Goal: Transaction & Acquisition: Book appointment/travel/reservation

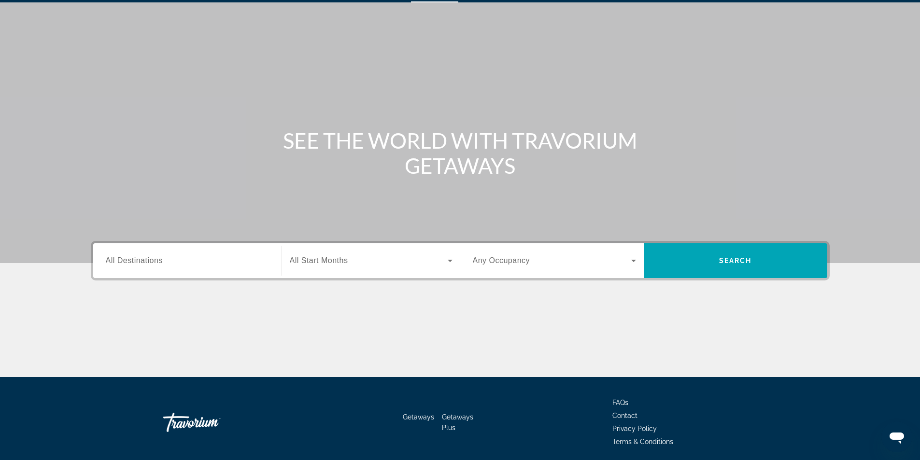
scroll to position [48, 0]
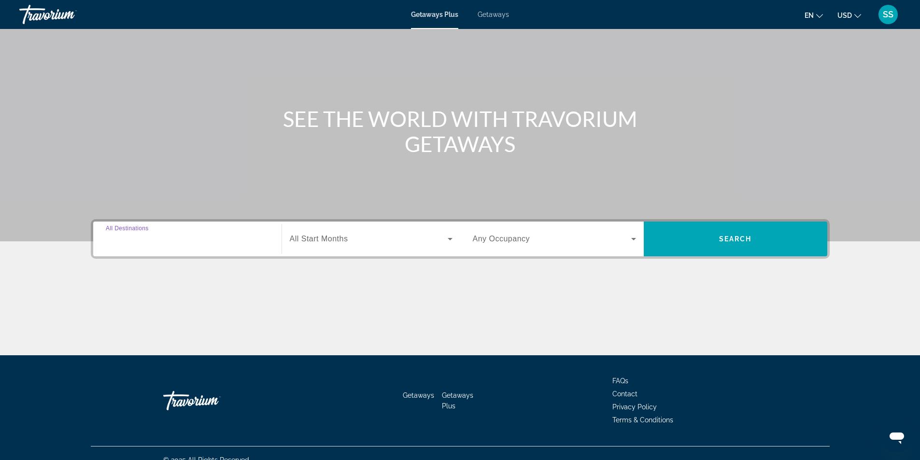
click at [164, 239] on input "Destination All Destinations" at bounding box center [187, 240] width 163 height 12
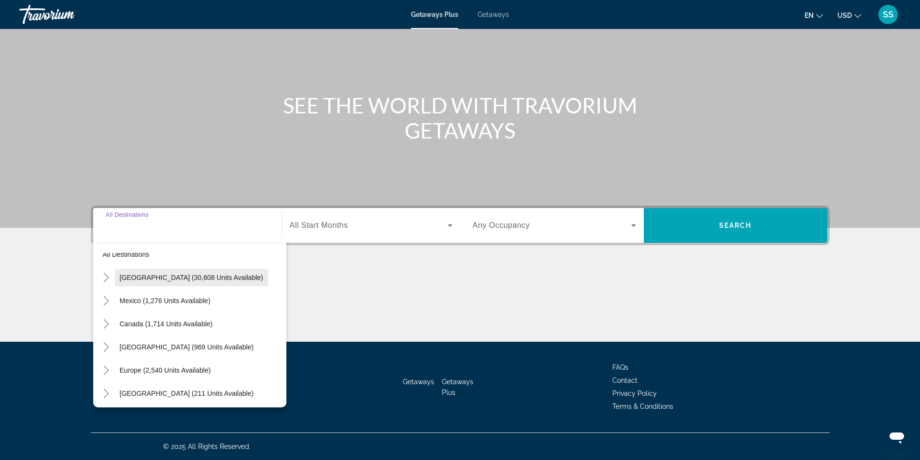
scroll to position [12, 0]
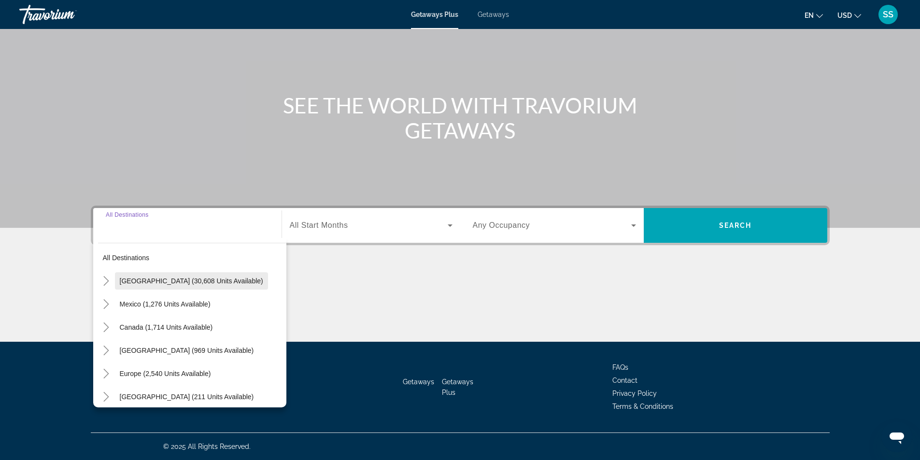
click at [176, 281] on span "[GEOGRAPHIC_DATA] (30,608 units available)" at bounding box center [191, 281] width 143 height 8
type input "**********"
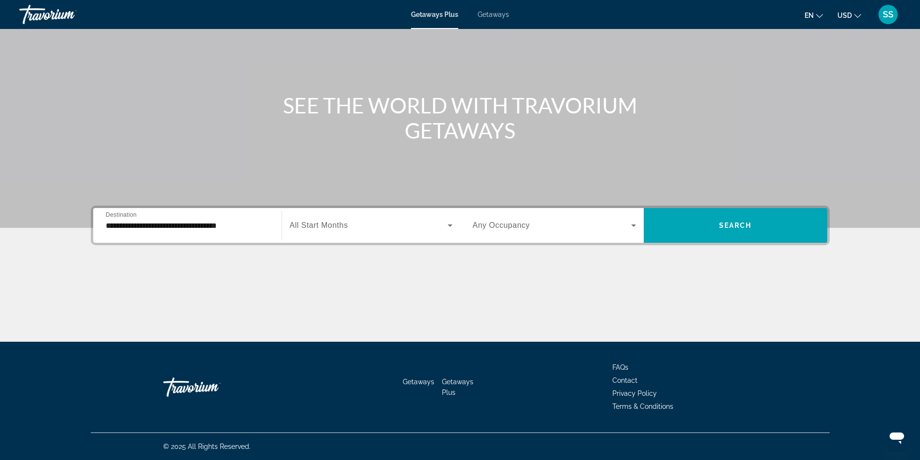
click at [503, 13] on span "Getaways" at bounding box center [493, 15] width 31 height 8
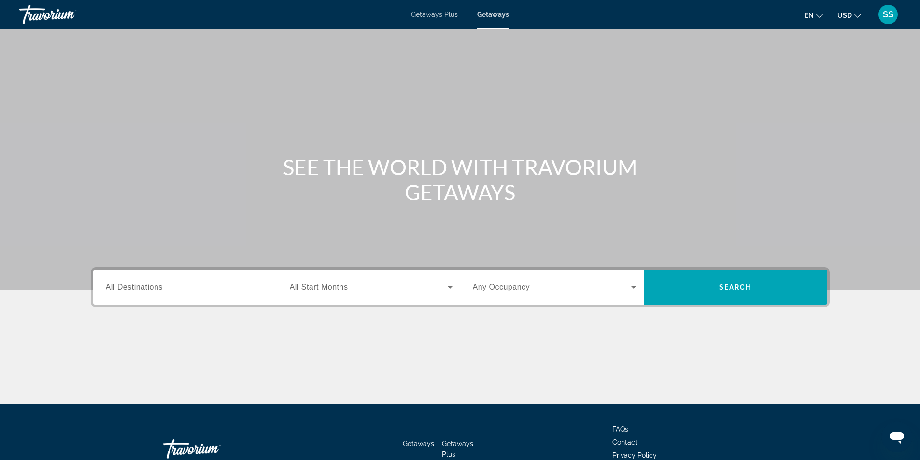
click at [158, 289] on span "All Destinations" at bounding box center [134, 287] width 57 height 8
click at [158, 289] on input "Destination All Destinations" at bounding box center [187, 288] width 163 height 12
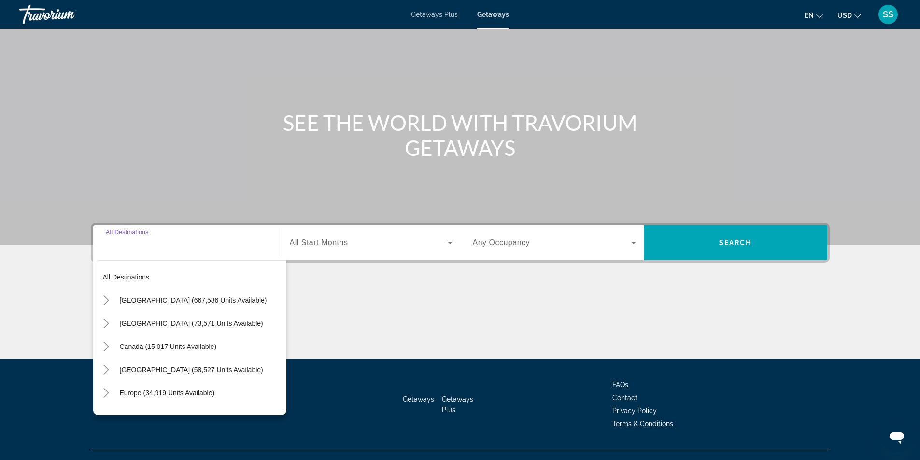
scroll to position [14, 0]
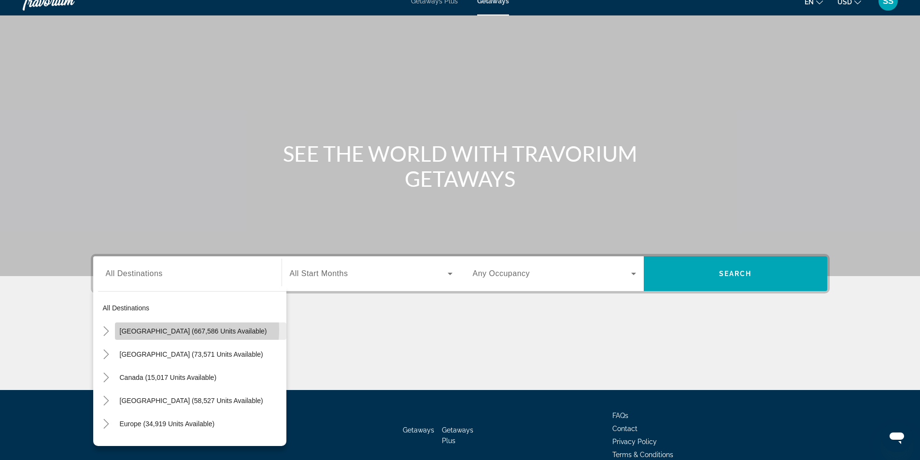
click at [160, 330] on span "[GEOGRAPHIC_DATA] (667,586 units available)" at bounding box center [193, 331] width 147 height 8
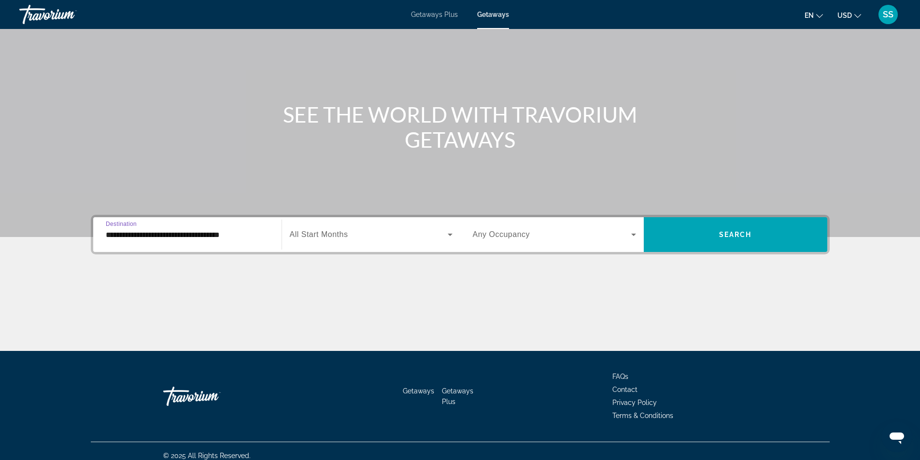
scroll to position [62, 0]
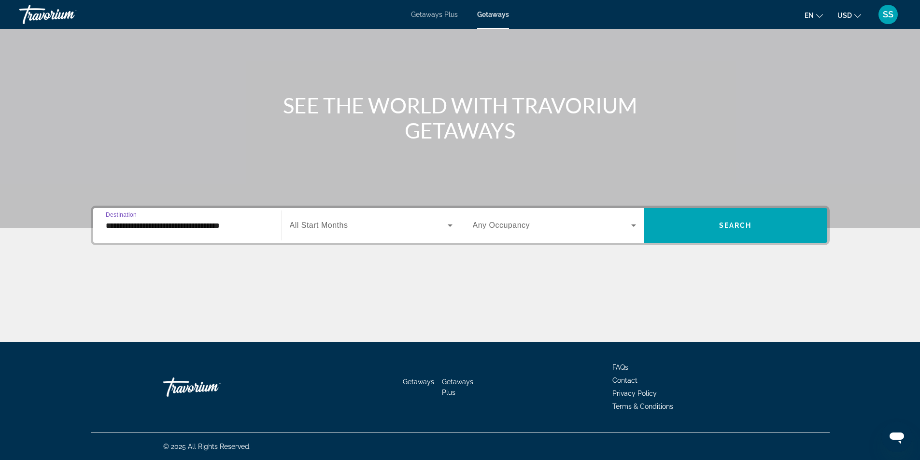
click at [238, 227] on input "**********" at bounding box center [187, 226] width 163 height 12
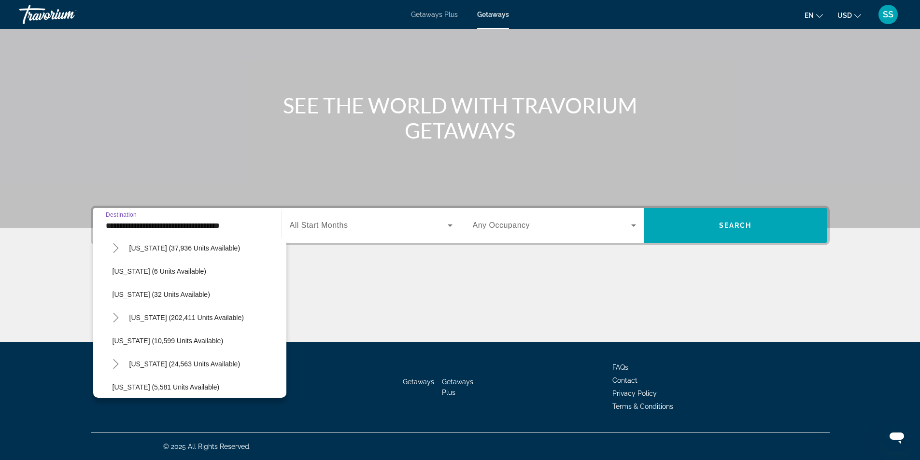
scroll to position [145, 0]
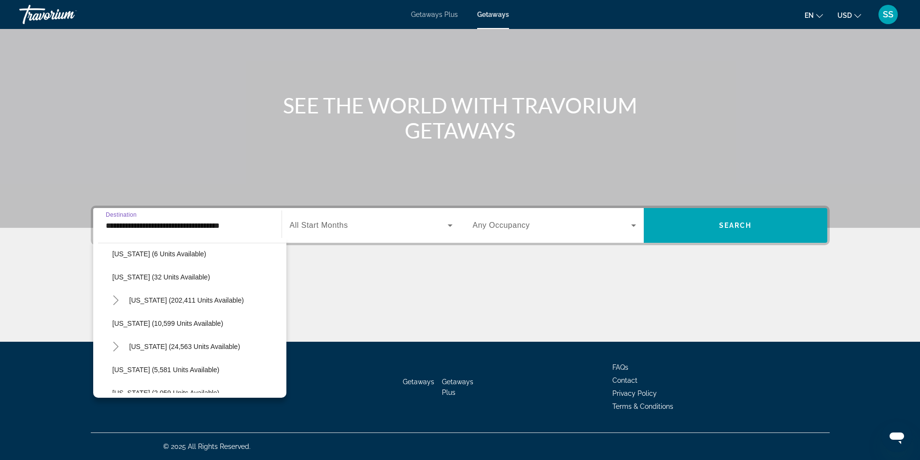
click at [136, 305] on span "Search widget" at bounding box center [206, 300] width 162 height 23
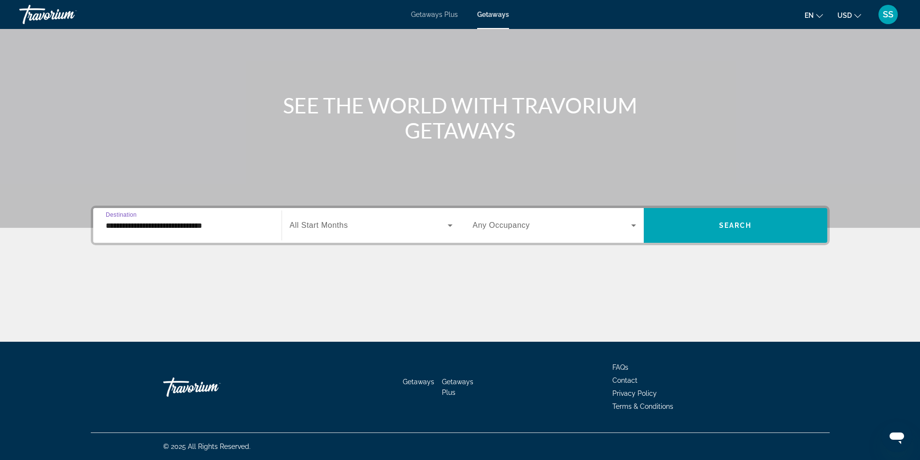
click at [222, 224] on input "**********" at bounding box center [187, 226] width 163 height 12
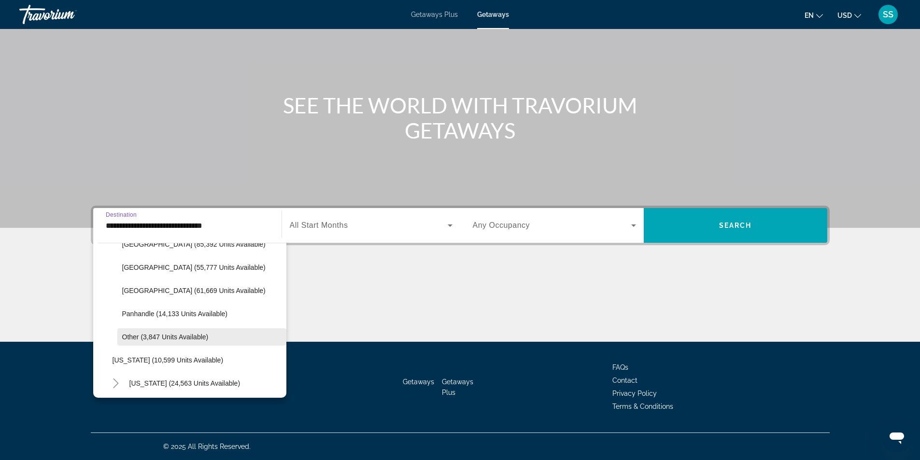
scroll to position [224, 0]
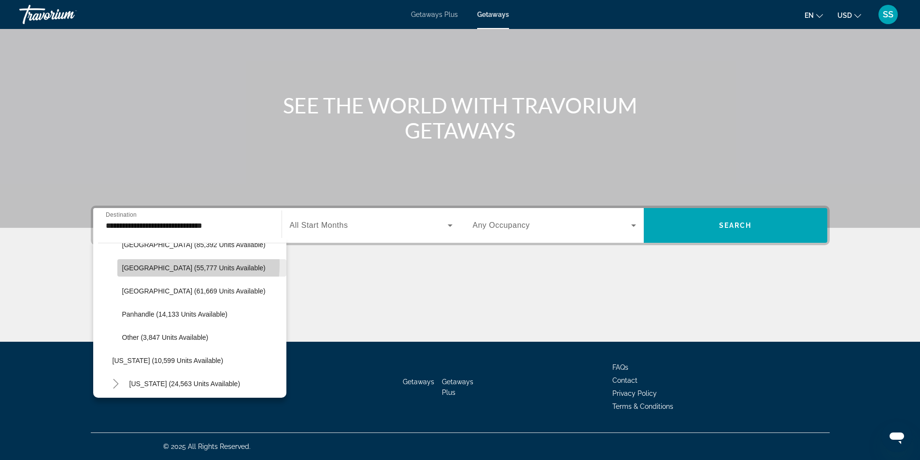
click at [163, 265] on span "[GEOGRAPHIC_DATA] (55,777 units available)" at bounding box center [193, 268] width 143 height 8
type input "**********"
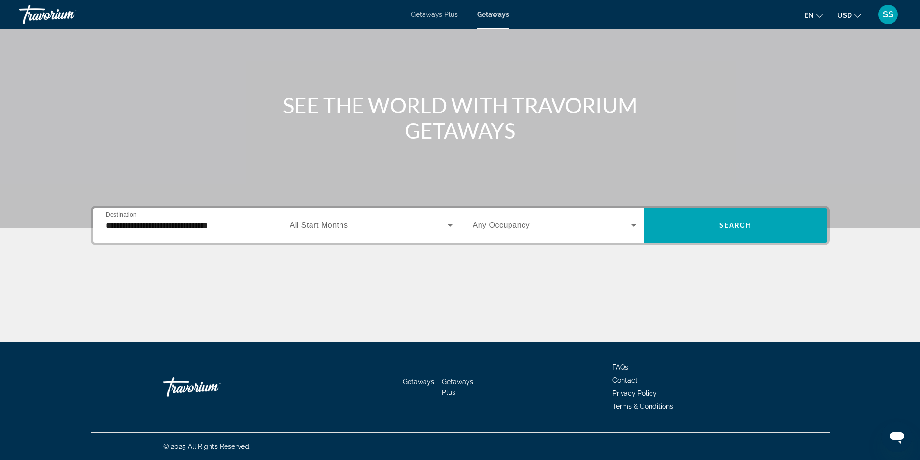
click at [307, 225] on span "All Start Months" at bounding box center [319, 225] width 58 height 8
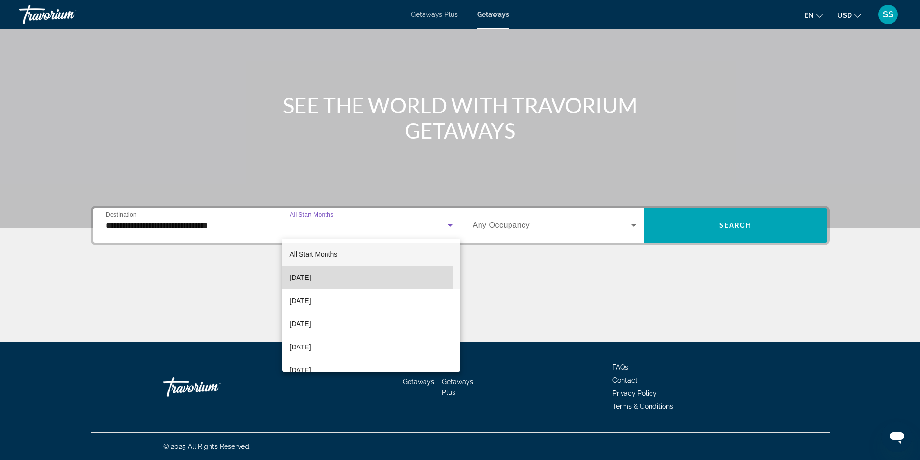
click at [311, 281] on span "[DATE]" at bounding box center [300, 278] width 21 height 12
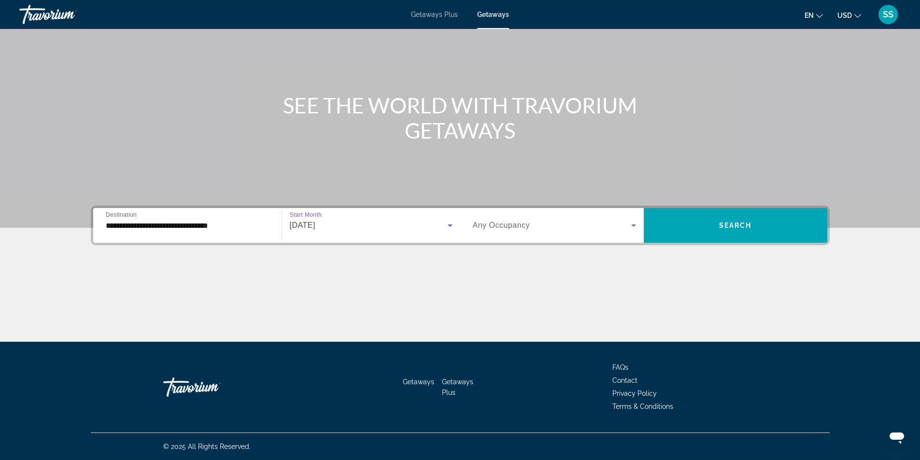
click at [626, 225] on span "Search widget" at bounding box center [552, 226] width 158 height 12
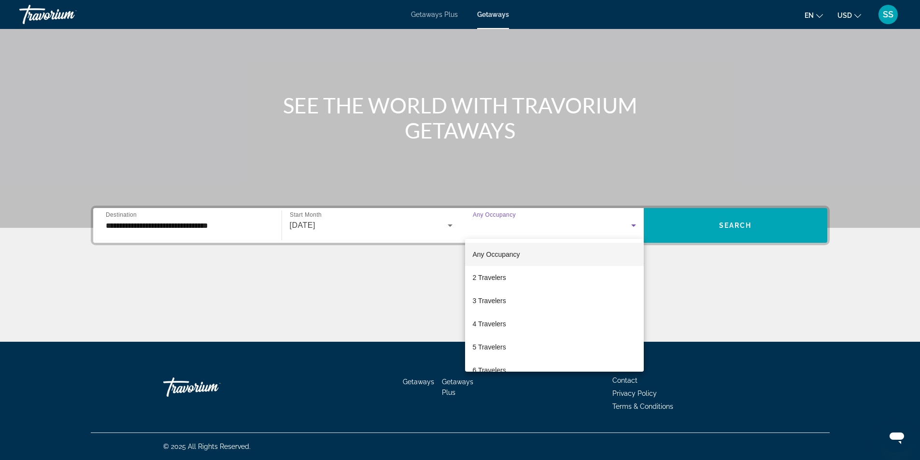
click at [510, 253] on span "Any Occupancy" at bounding box center [496, 255] width 47 height 8
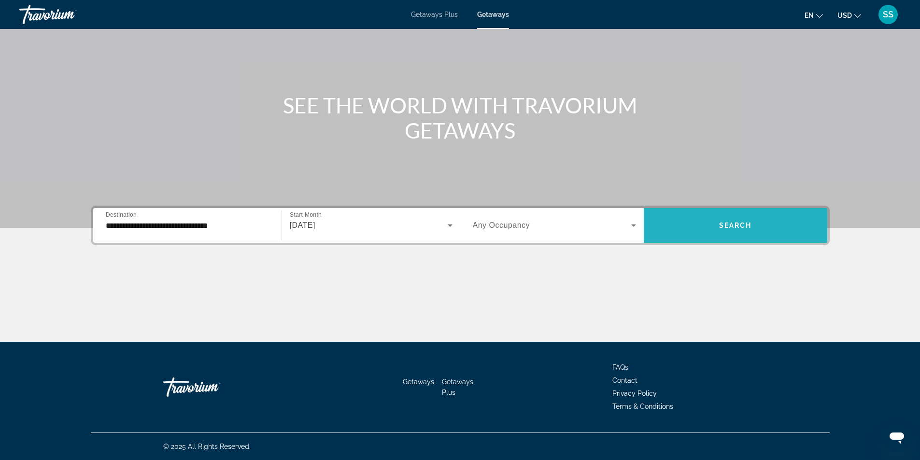
click at [753, 221] on span "Search widget" at bounding box center [735, 225] width 183 height 23
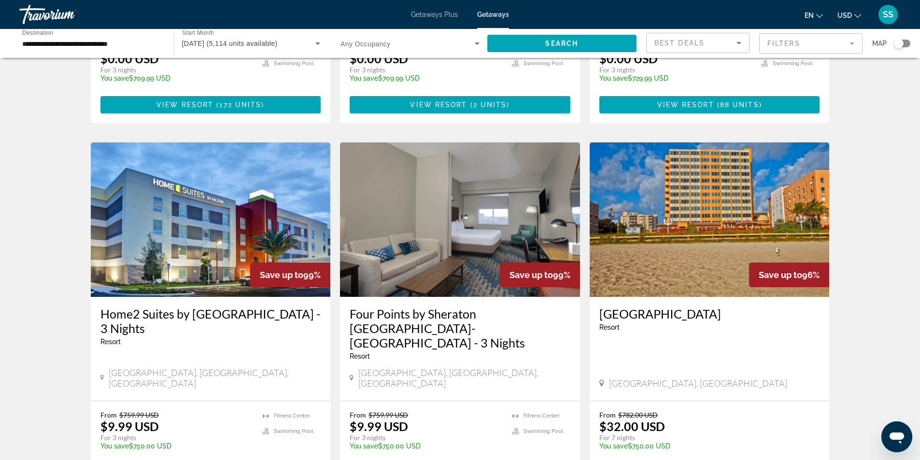
scroll to position [676, 0]
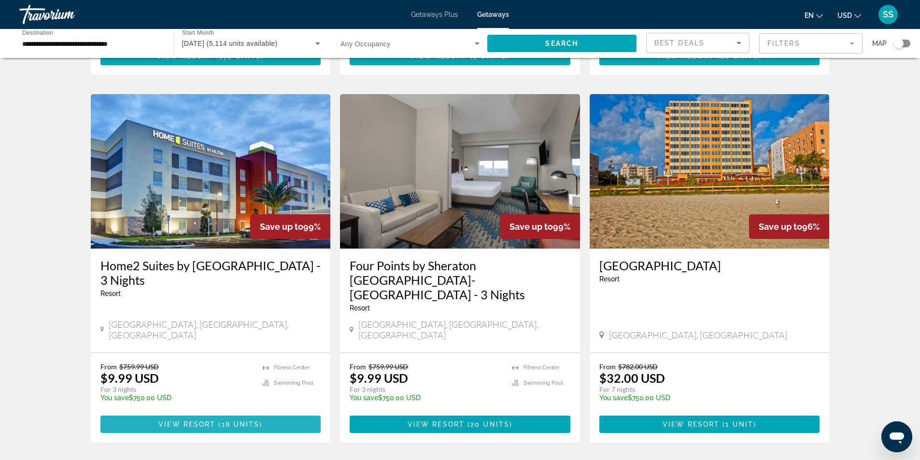
click at [216, 421] on span "Main content" at bounding box center [216, 425] width 3 height 8
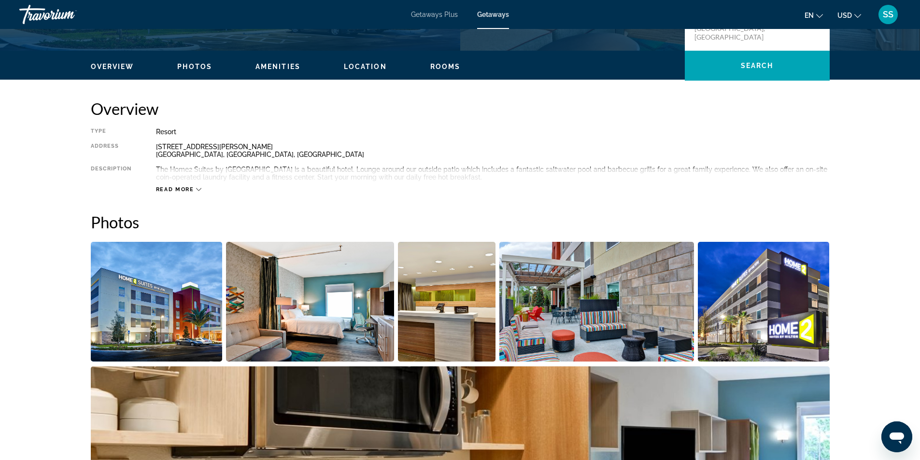
scroll to position [241, 0]
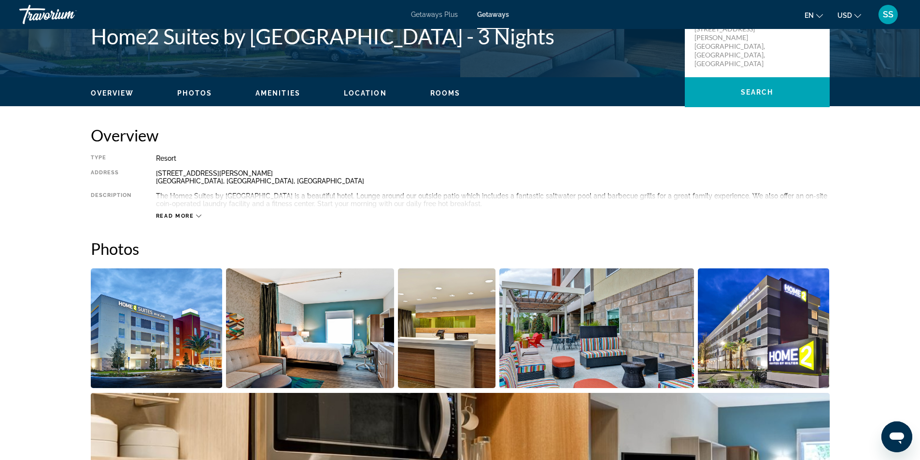
click at [199, 219] on div "Read more" at bounding box center [179, 216] width 46 height 6
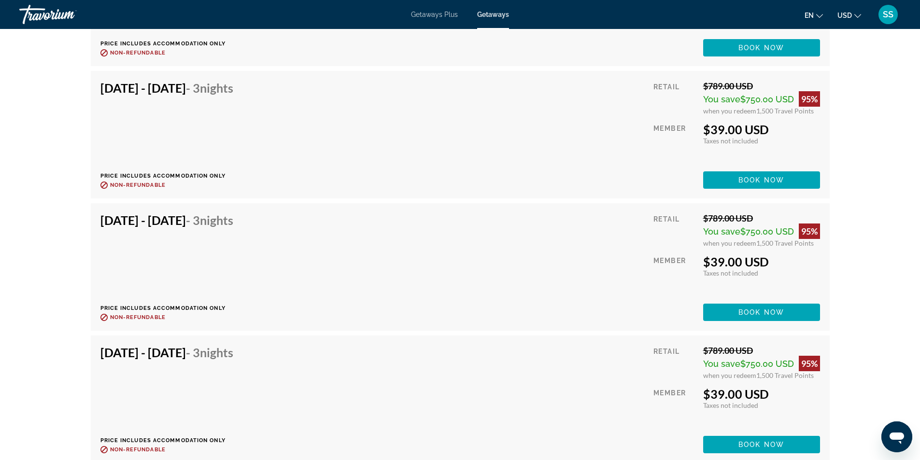
scroll to position [1931, 0]
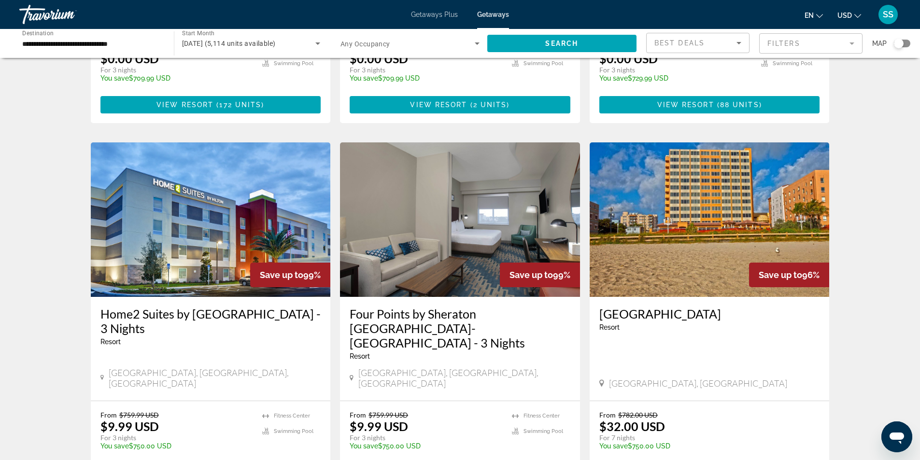
scroll to position [676, 0]
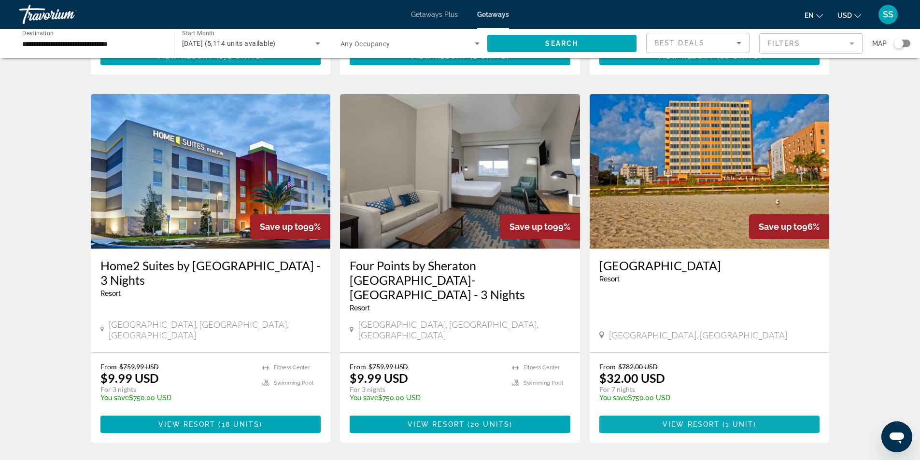
click at [702, 421] on span "View Resort" at bounding box center [690, 425] width 57 height 8
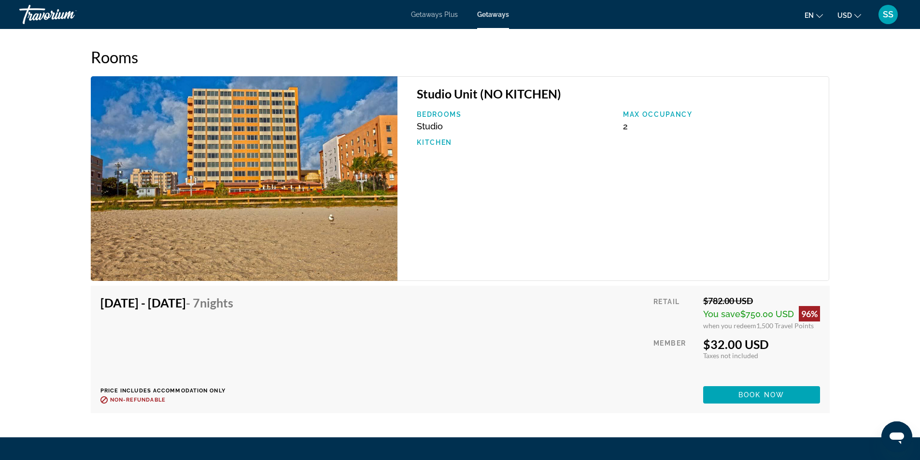
scroll to position [1380, 0]
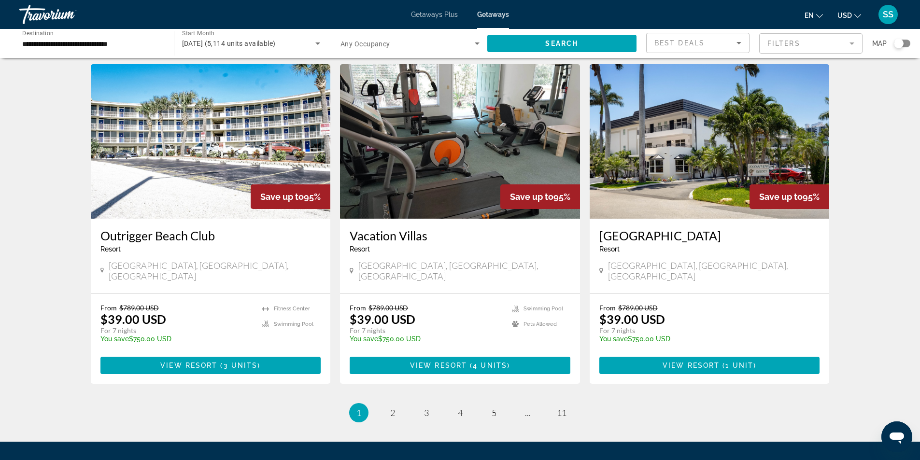
scroll to position [1110, 0]
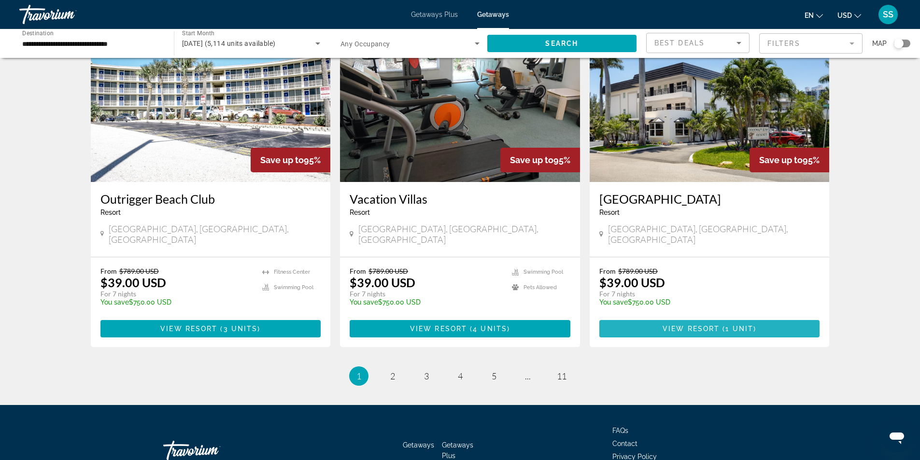
click at [698, 325] on span "View Resort" at bounding box center [690, 329] width 57 height 8
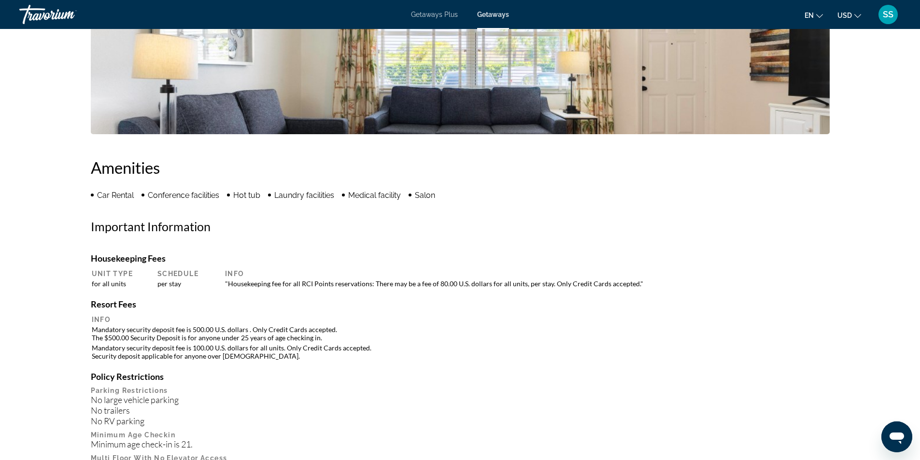
scroll to position [724, 0]
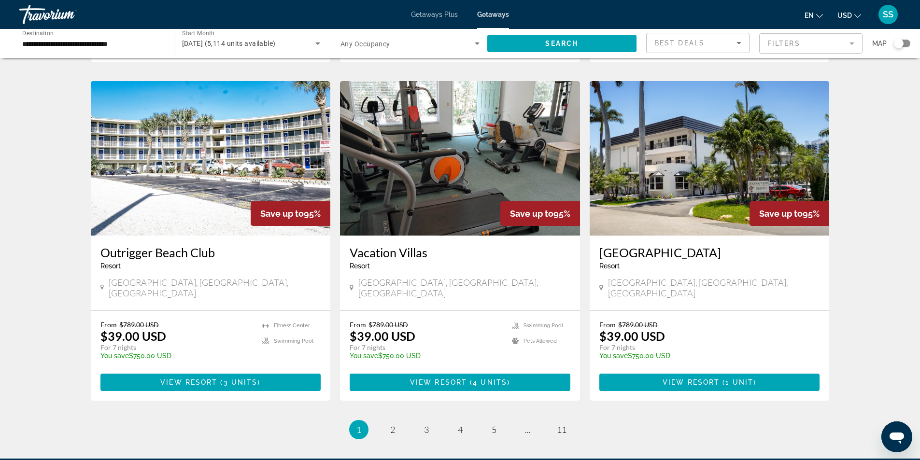
scroll to position [1117, 0]
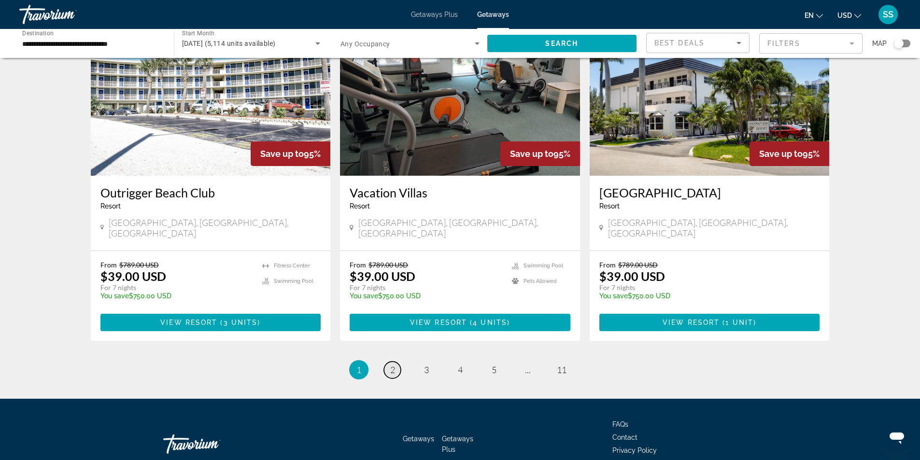
click at [387, 362] on link "page 2" at bounding box center [392, 370] width 17 height 17
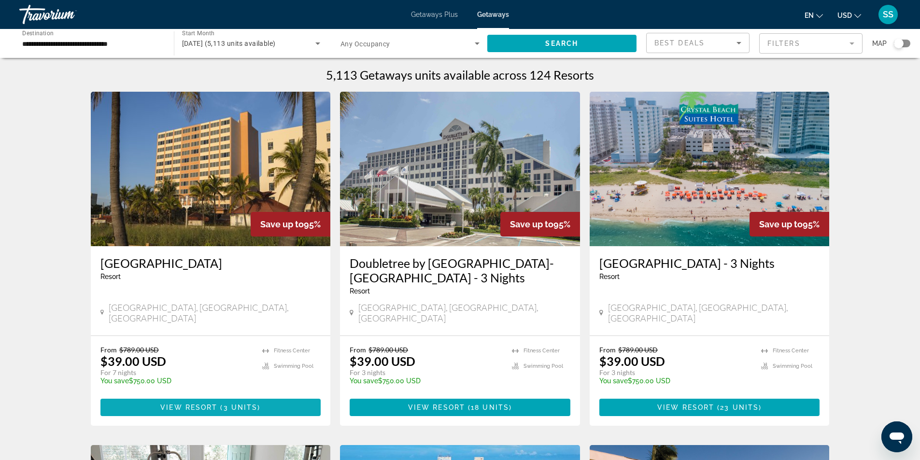
click at [199, 404] on span "View Resort" at bounding box center [188, 408] width 57 height 8
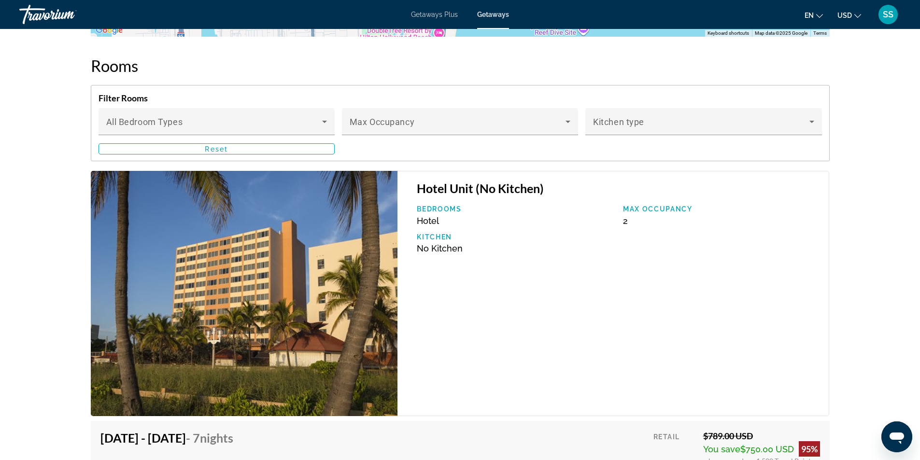
scroll to position [1738, 0]
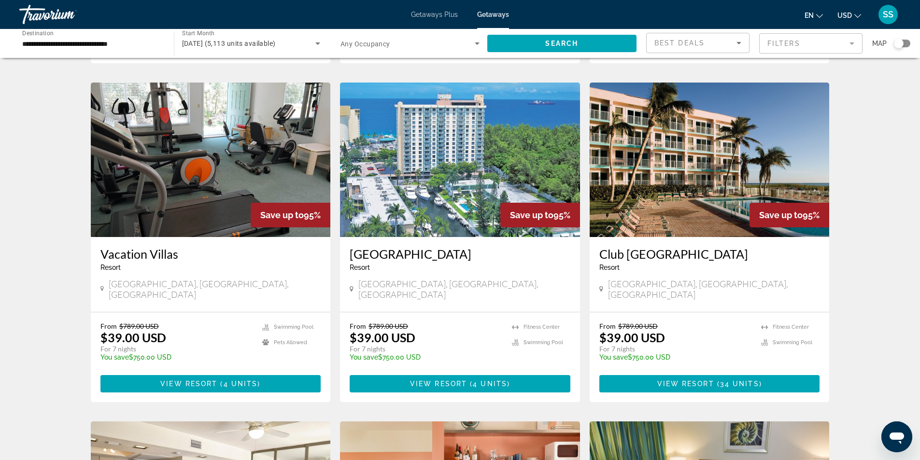
scroll to position [386, 0]
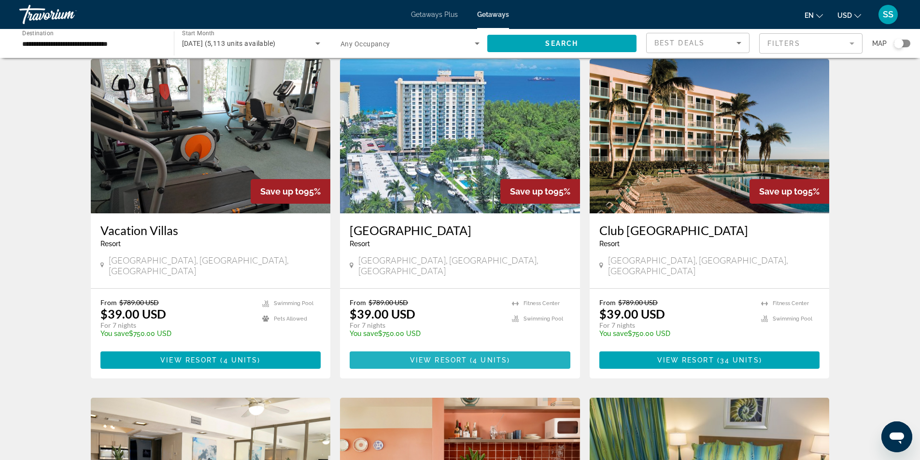
click at [451, 356] on span "View Resort" at bounding box center [438, 360] width 57 height 8
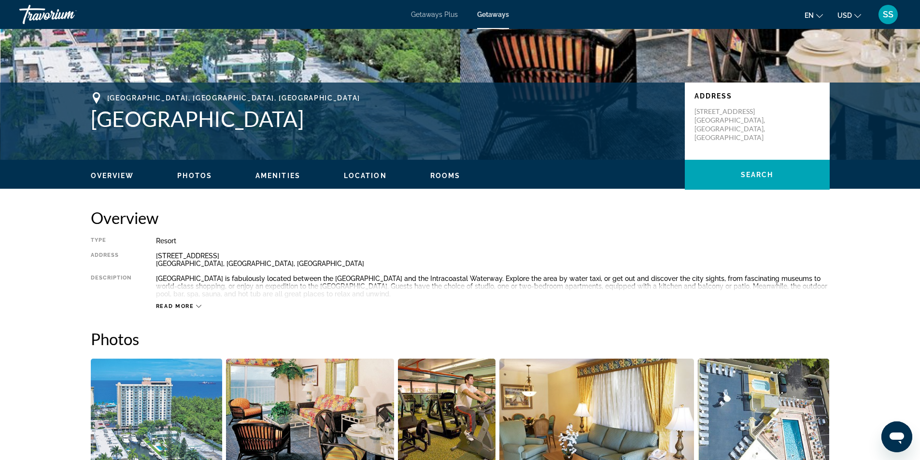
scroll to position [145, 0]
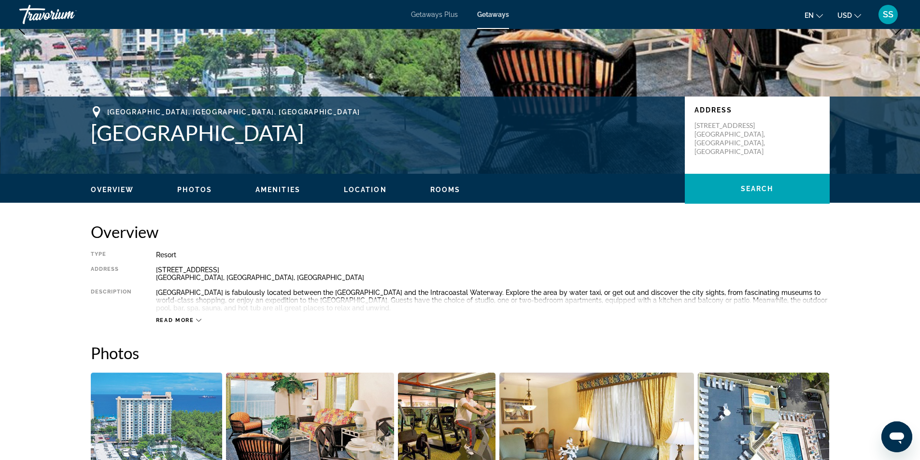
click at [198, 320] on icon "Main content" at bounding box center [198, 320] width 5 height 5
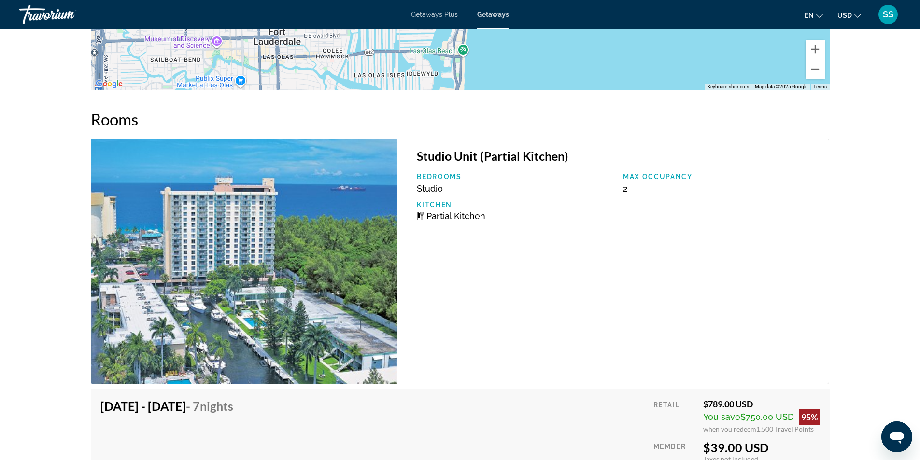
scroll to position [1738, 0]
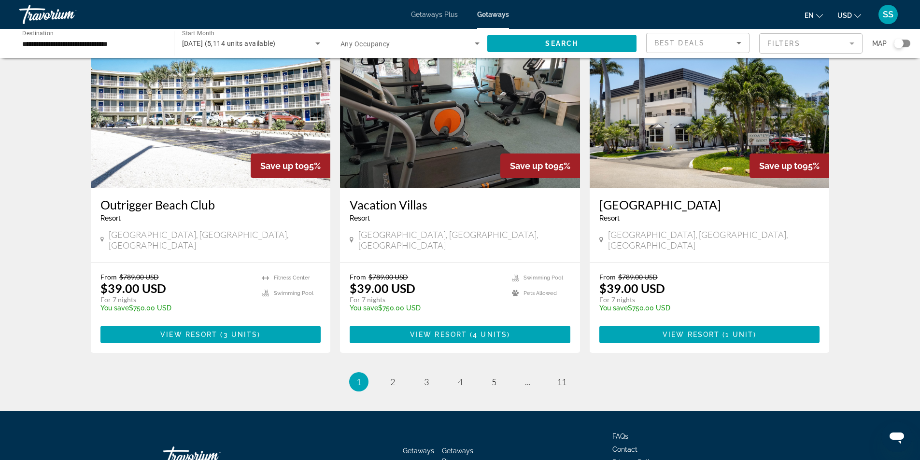
scroll to position [1117, 0]
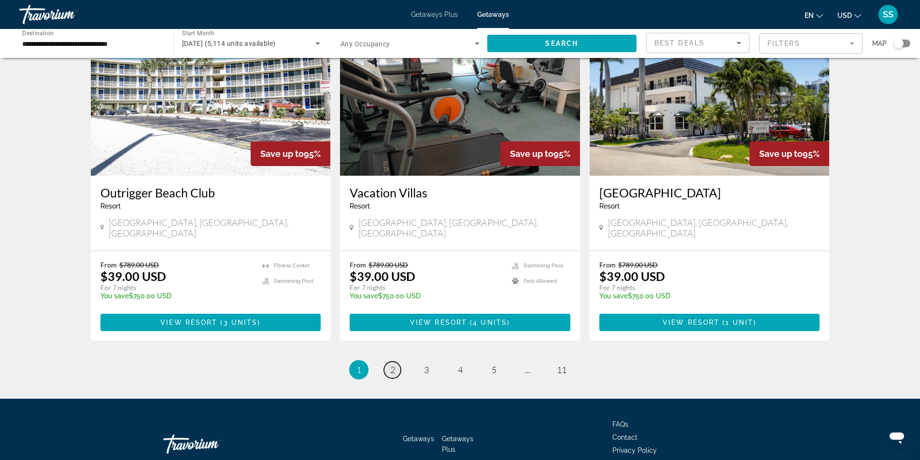
click at [393, 365] on span "2" at bounding box center [392, 370] width 5 height 11
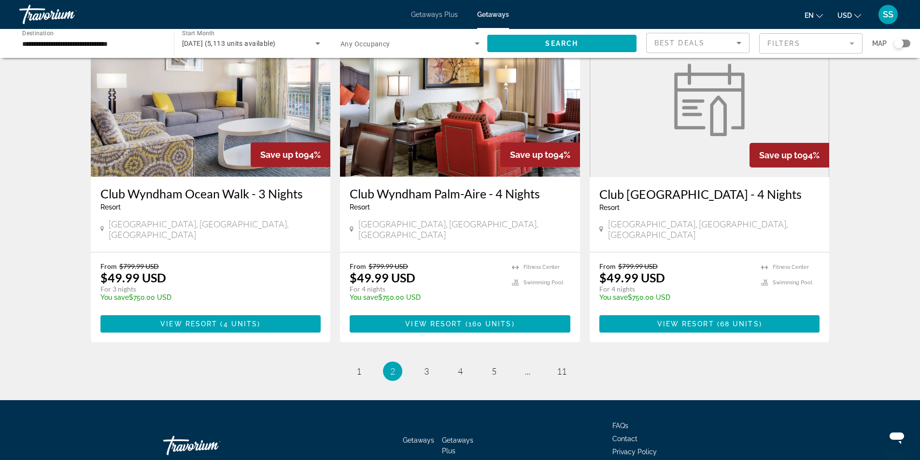
scroll to position [1117, 0]
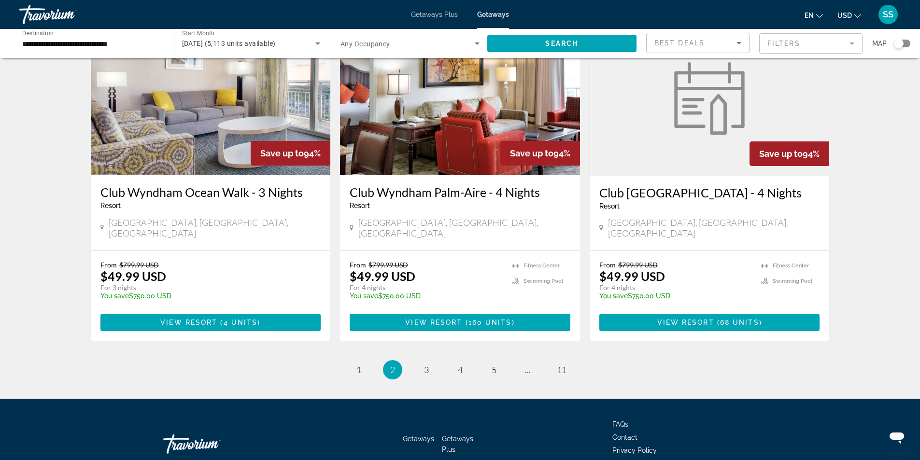
drag, startPoint x: 425, startPoint y: 315, endPoint x: 325, endPoint y: 312, distance: 100.0
drag, startPoint x: 325, startPoint y: 312, endPoint x: 298, endPoint y: 293, distance: 33.1
click at [388, 360] on li "You're on page 2" at bounding box center [392, 369] width 19 height 19
click at [424, 365] on span "3" at bounding box center [426, 370] width 5 height 11
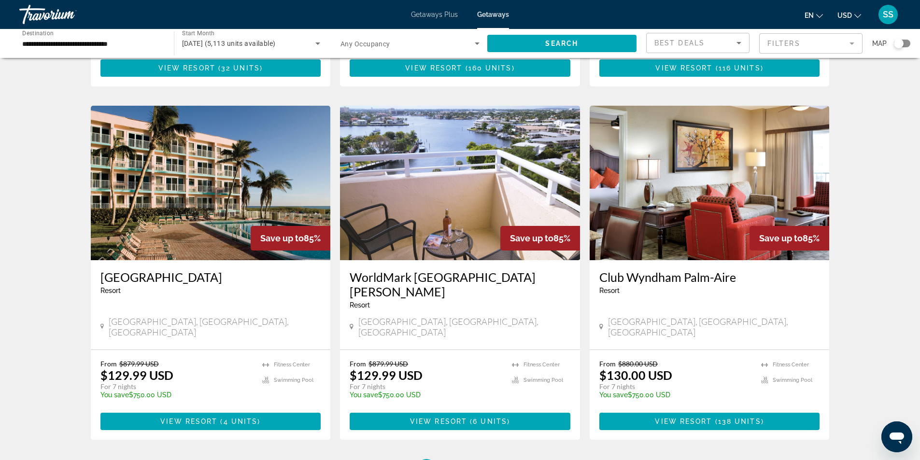
scroll to position [1110, 0]
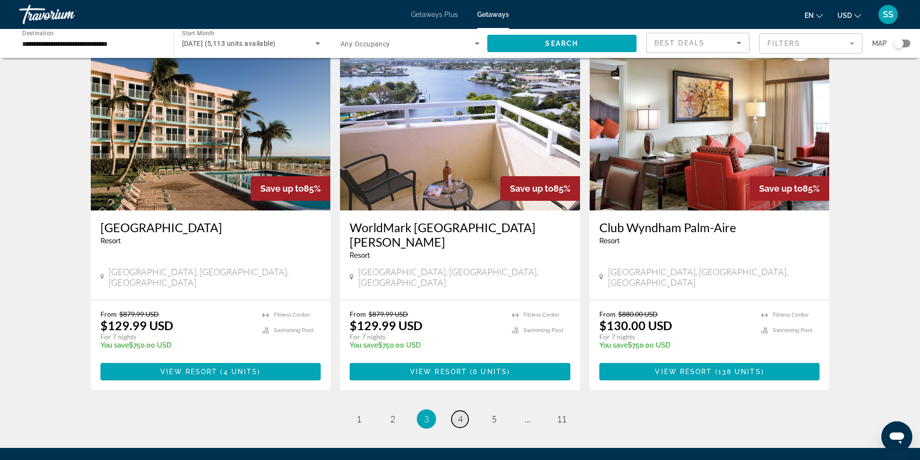
click at [460, 414] on span "4" at bounding box center [460, 419] width 5 height 11
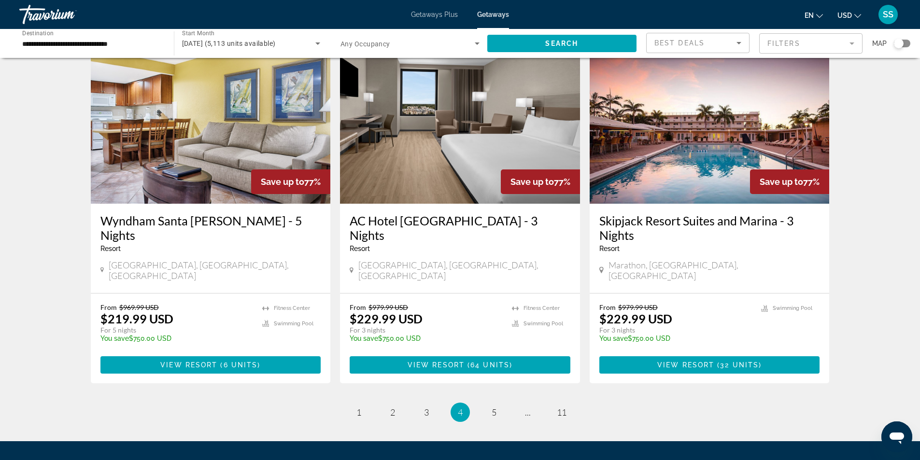
scroll to position [1146, 0]
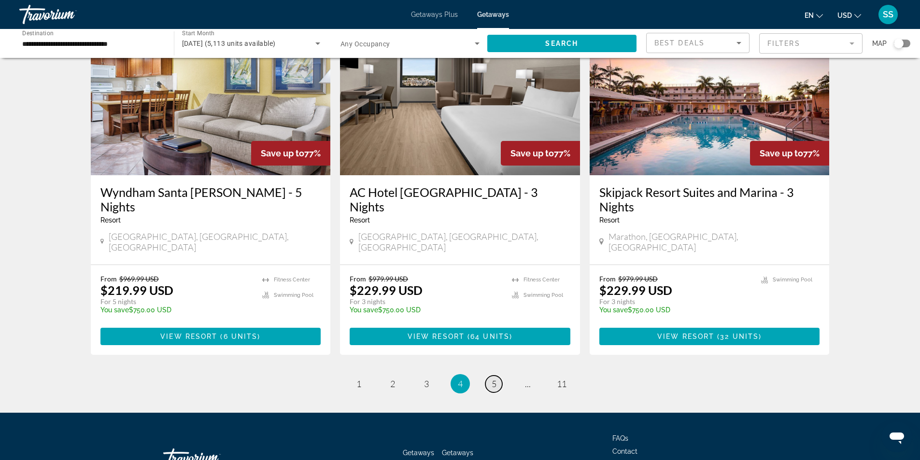
click at [490, 376] on link "page 5" at bounding box center [493, 384] width 17 height 17
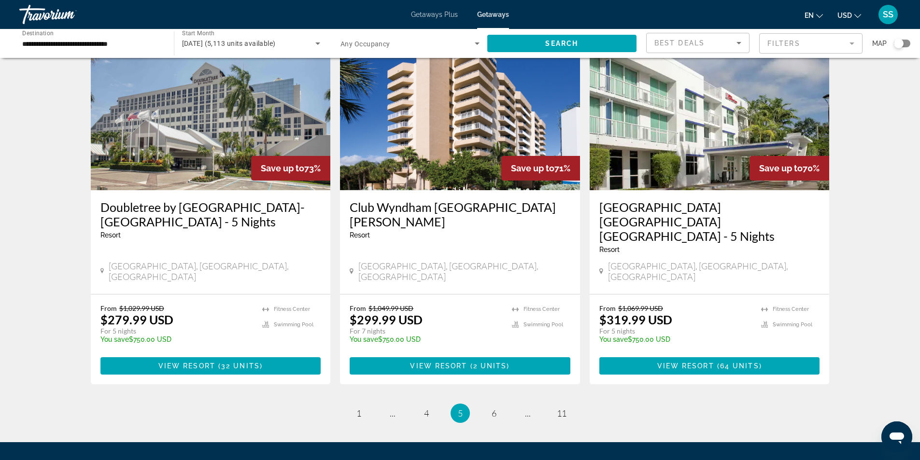
scroll to position [1110, 0]
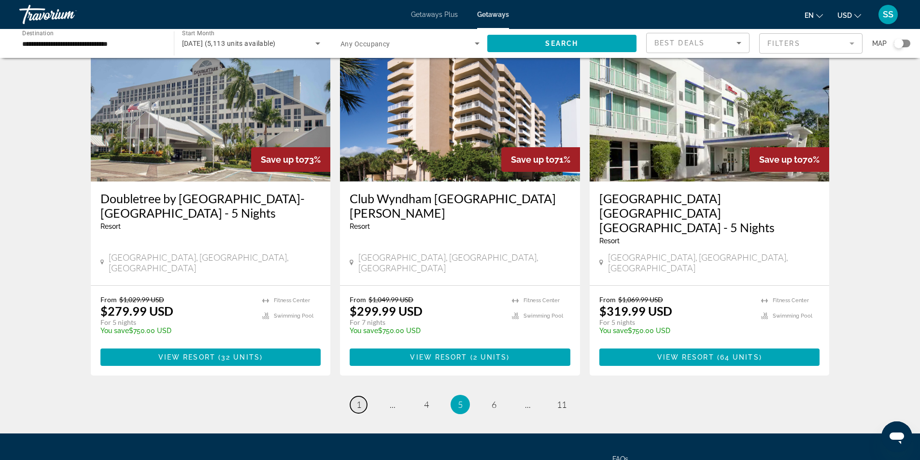
click at [359, 399] on span "1" at bounding box center [358, 404] width 5 height 11
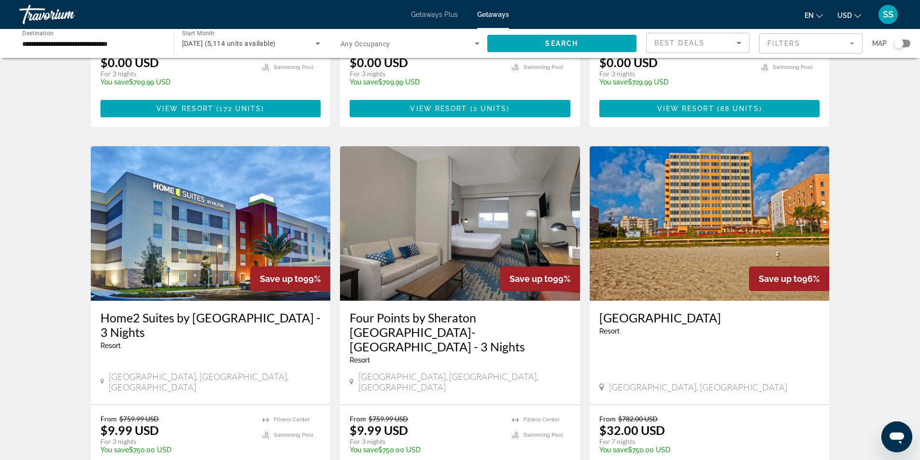
scroll to position [628, 0]
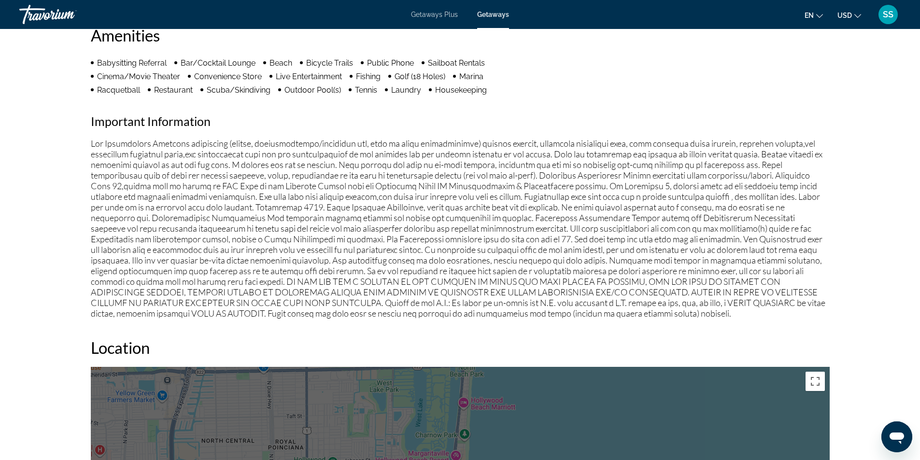
scroll to position [704, 0]
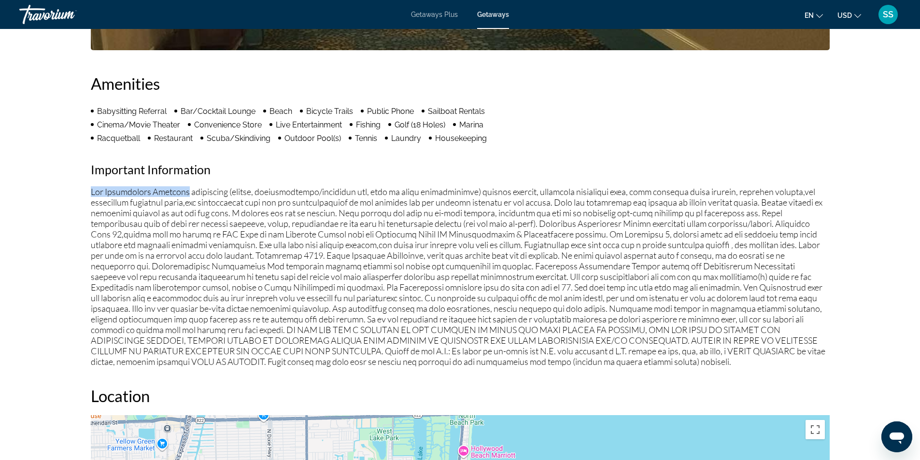
drag, startPoint x: 84, startPoint y: 191, endPoint x: 187, endPoint y: 197, distance: 103.0
click at [187, 197] on div "Overview Type Resort All-Inclusive No All-Inclusive Address [STREET_ADDRESS][PE…" at bounding box center [459, 388] width 777 height 1451
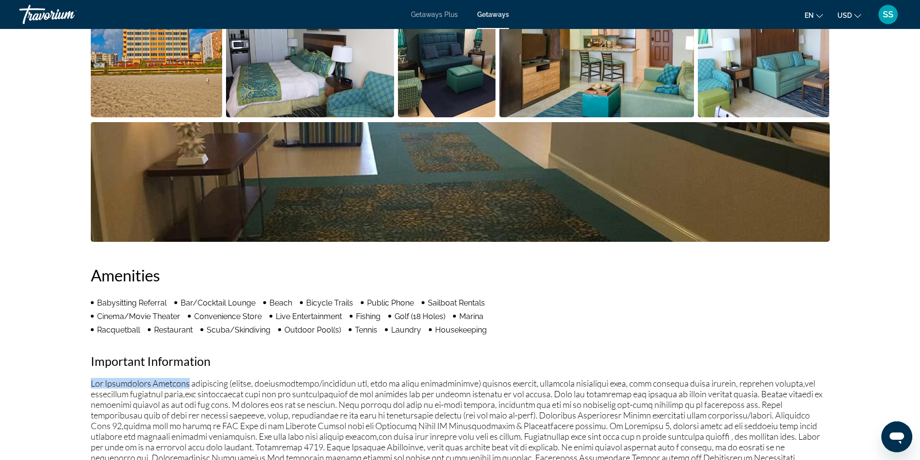
scroll to position [511, 0]
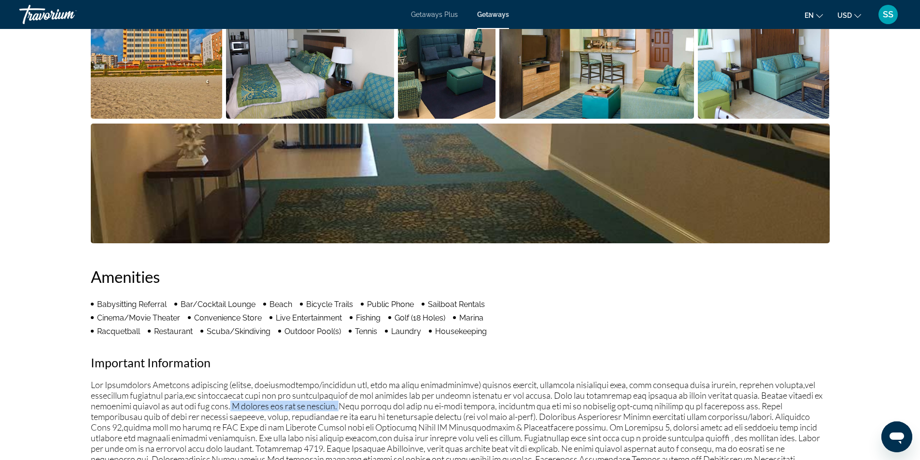
drag, startPoint x: 281, startPoint y: 408, endPoint x: 394, endPoint y: 406, distance: 113.0
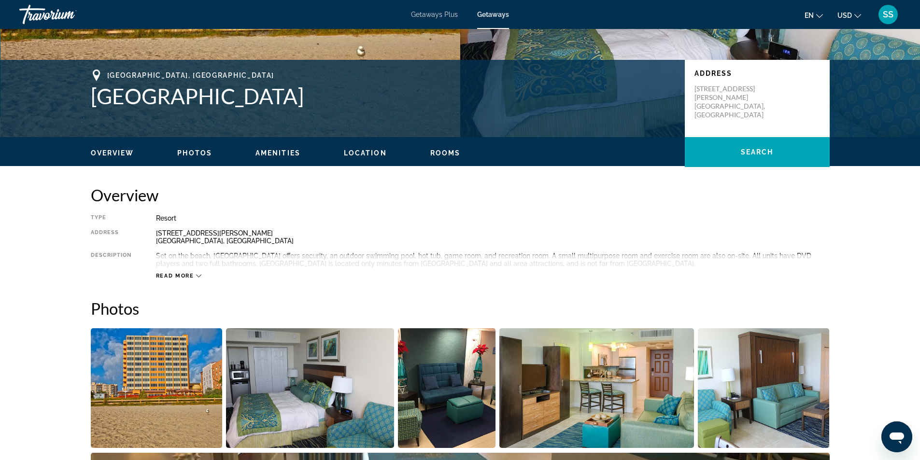
scroll to position [76, 0]
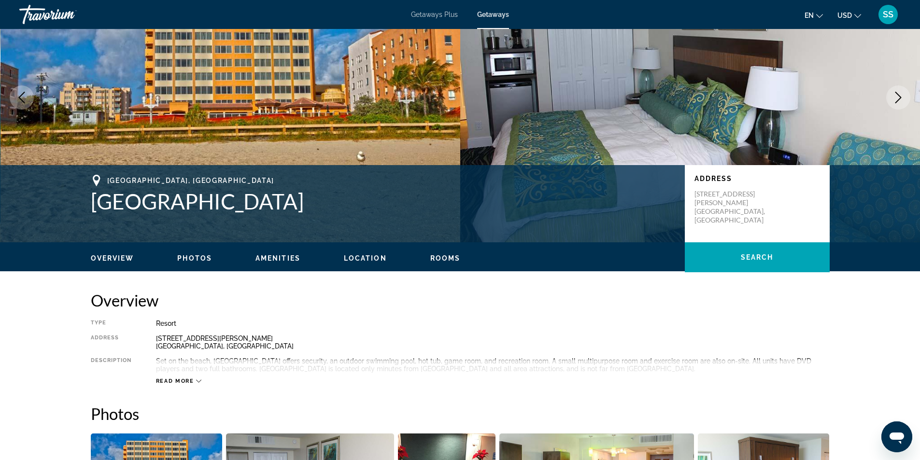
click at [178, 379] on span "Read more" at bounding box center [175, 381] width 38 height 6
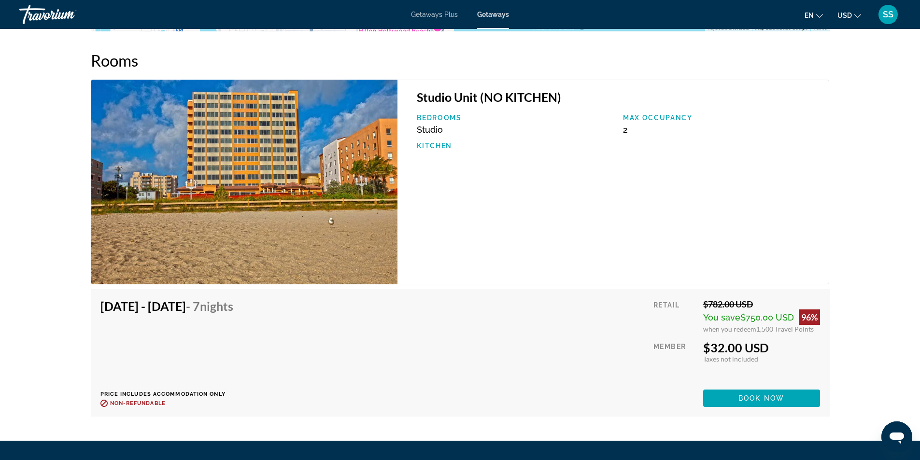
scroll to position [1380, 0]
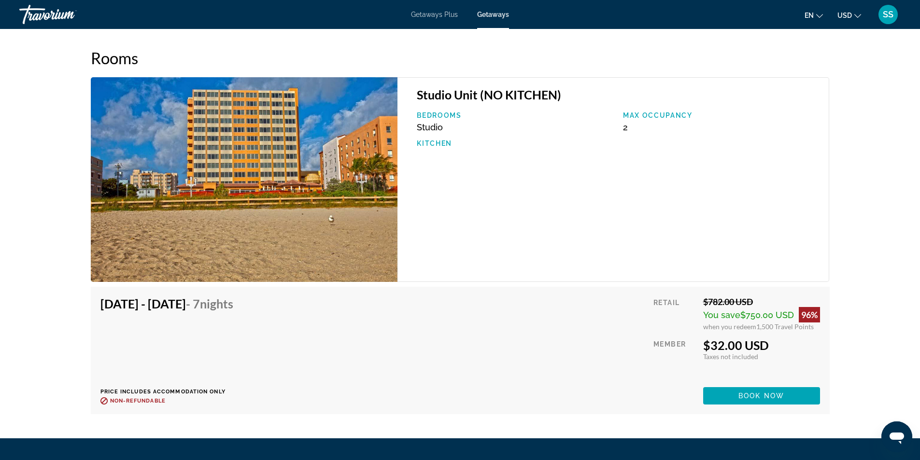
click at [52, 12] on div "Travorium" at bounding box center [67, 14] width 97 height 25
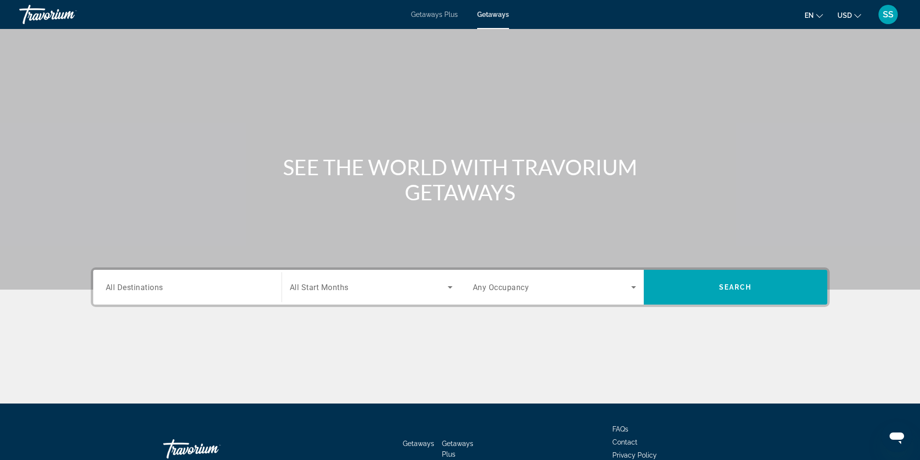
click at [883, 15] on span "SS" at bounding box center [888, 15] width 11 height 10
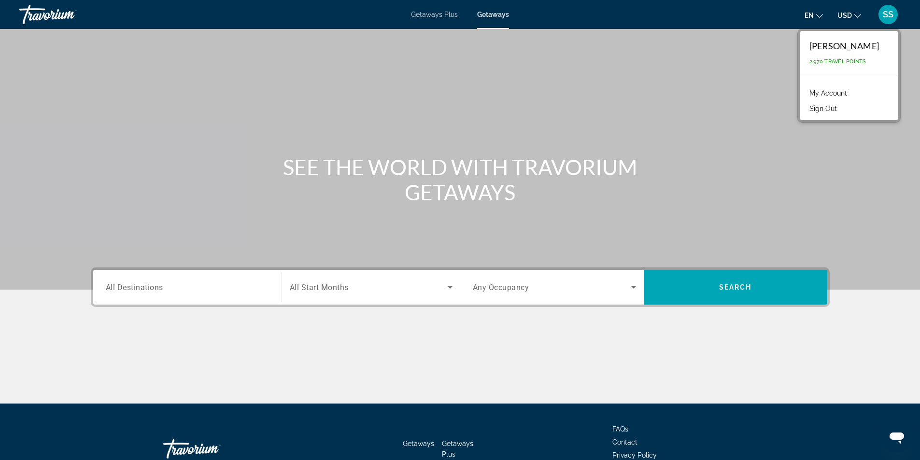
click at [818, 91] on link "My Account" at bounding box center [827, 93] width 47 height 13
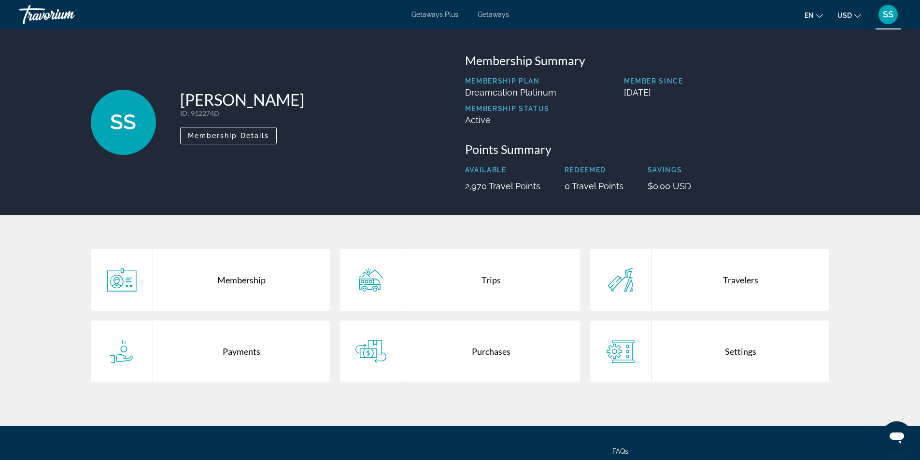
click at [737, 280] on div "Travelers" at bounding box center [741, 280] width 178 height 62
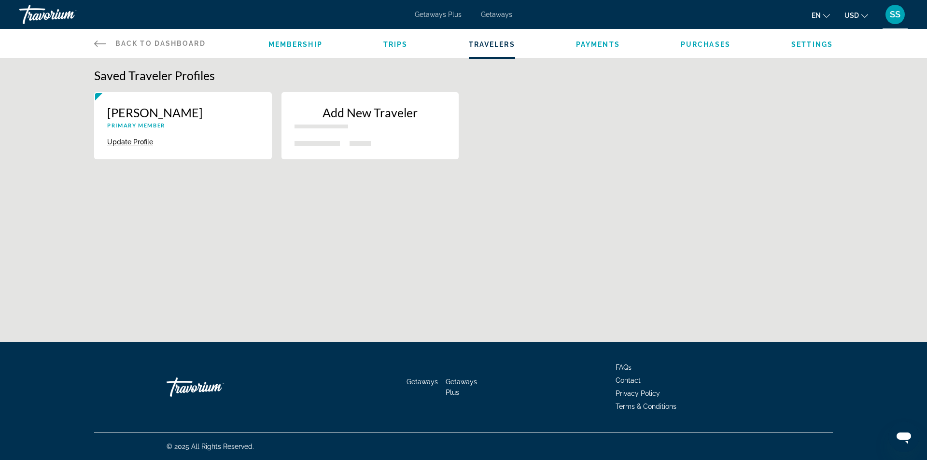
click at [186, 380] on div "Travorium" at bounding box center [215, 387] width 97 height 29
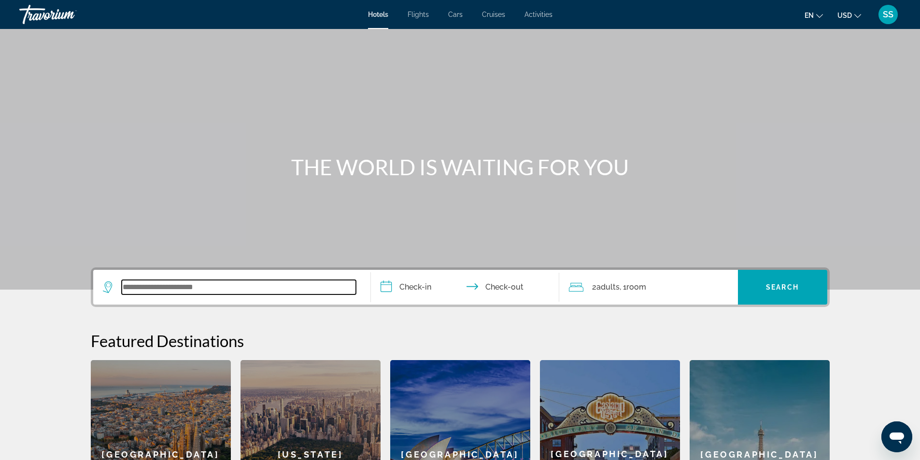
click at [237, 289] on input "Search widget" at bounding box center [239, 287] width 234 height 14
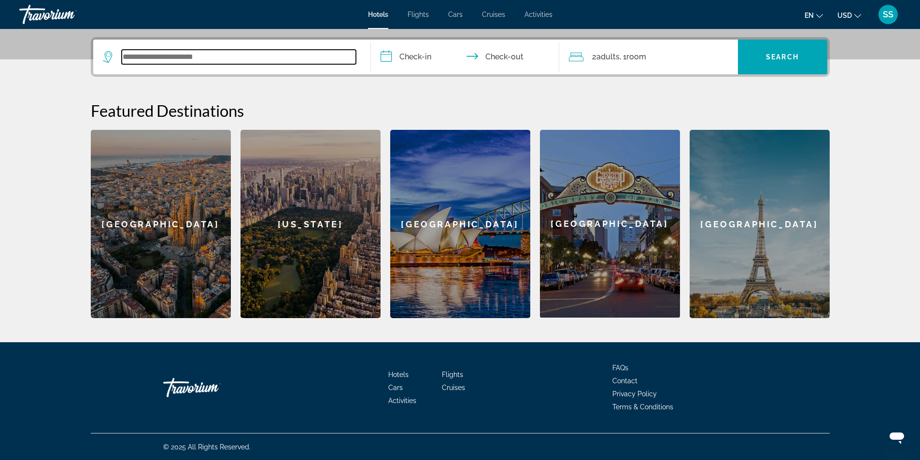
scroll to position [231, 0]
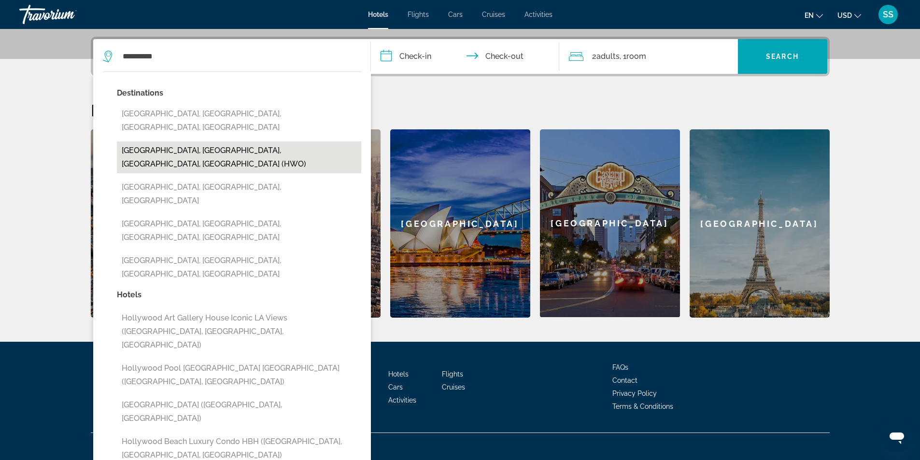
click at [181, 141] on button "Hollywood, Fort Lauderdale, FL, United States (HWO)" at bounding box center [239, 157] width 244 height 32
type input "**********"
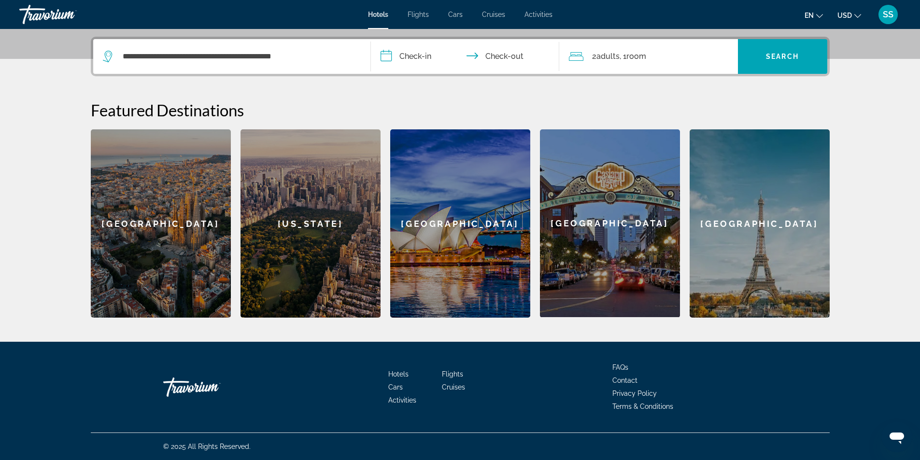
click at [419, 63] on input "**********" at bounding box center [467, 58] width 192 height 38
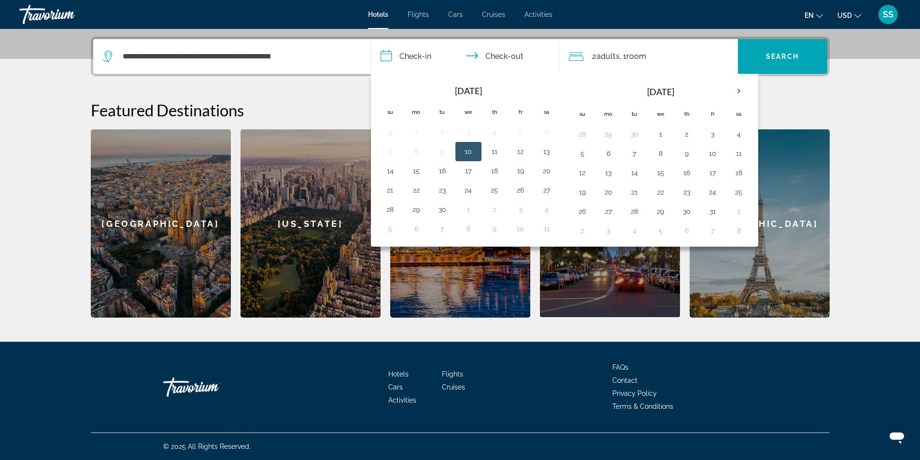
click at [471, 151] on button "10" at bounding box center [468, 152] width 15 height 14
click at [548, 148] on button "13" at bounding box center [546, 152] width 15 height 14
type input "**********"
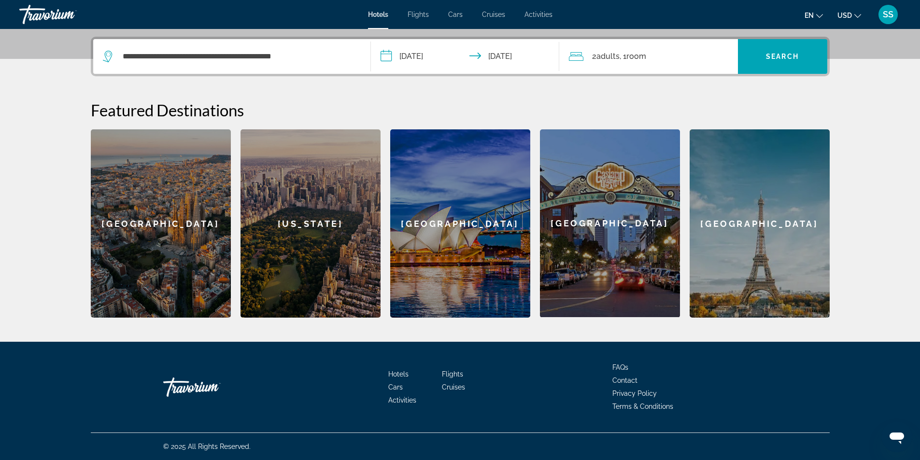
click at [605, 59] on span "Adults" at bounding box center [607, 56] width 23 height 9
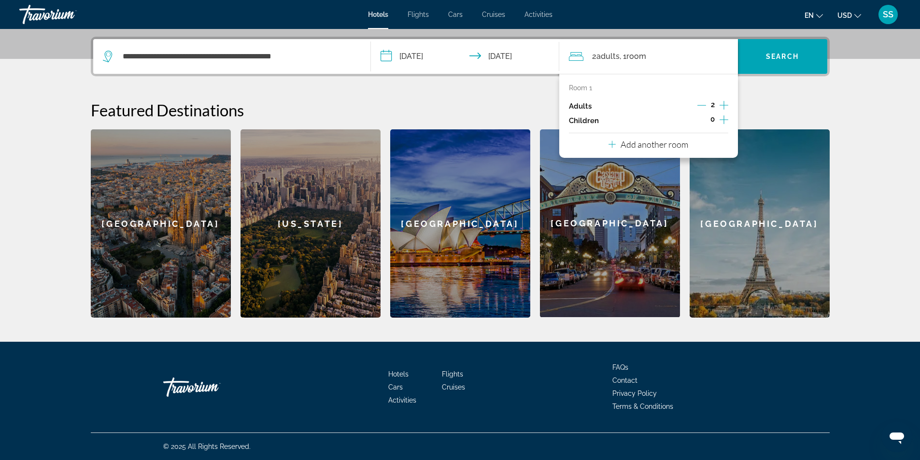
click at [701, 105] on icon "Decrement adults" at bounding box center [701, 105] width 9 height 0
click at [755, 60] on span "Search widget" at bounding box center [782, 56] width 89 height 23
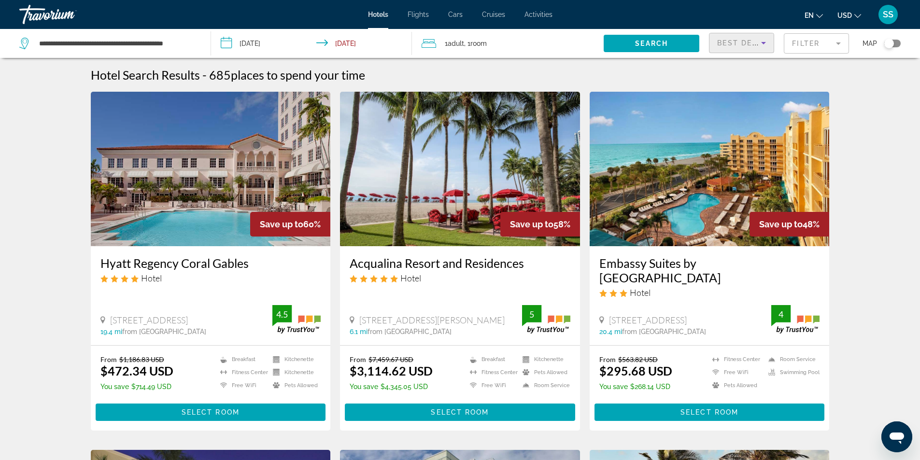
click at [748, 43] on span "Best Deals" at bounding box center [742, 43] width 50 height 8
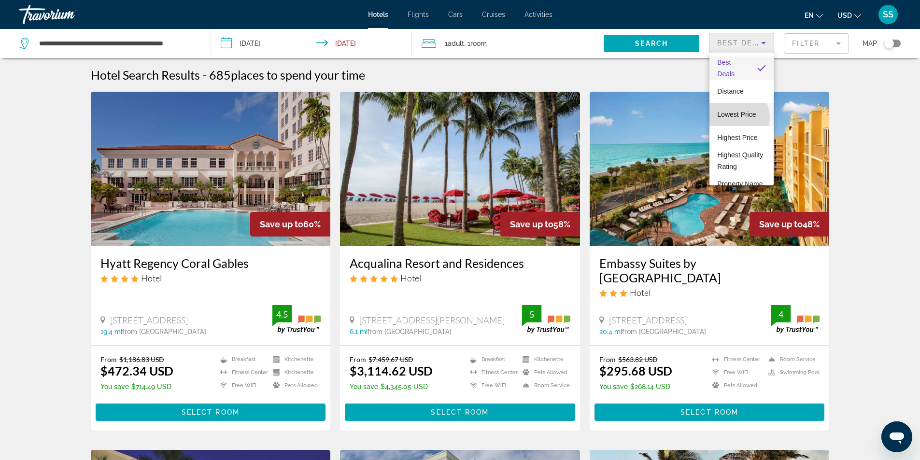
click at [733, 118] on span "Lowest Price" at bounding box center [736, 115] width 39 height 8
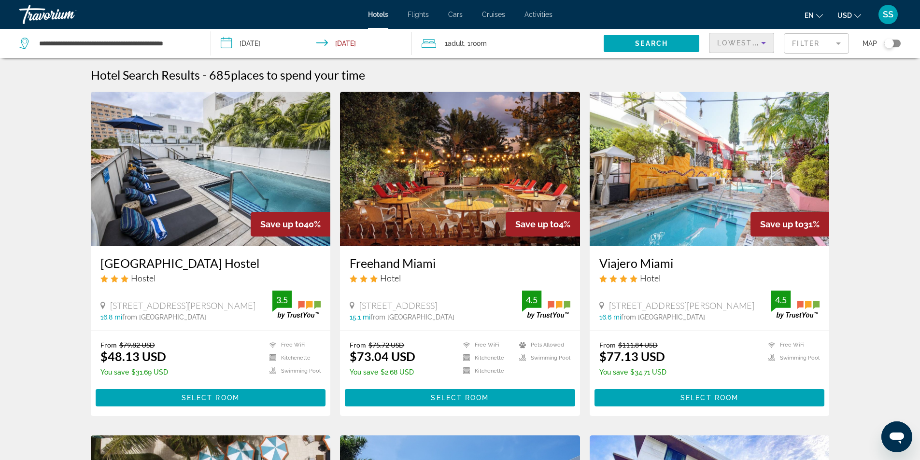
click at [795, 45] on mat-form-field "Filter" at bounding box center [816, 43] width 65 height 20
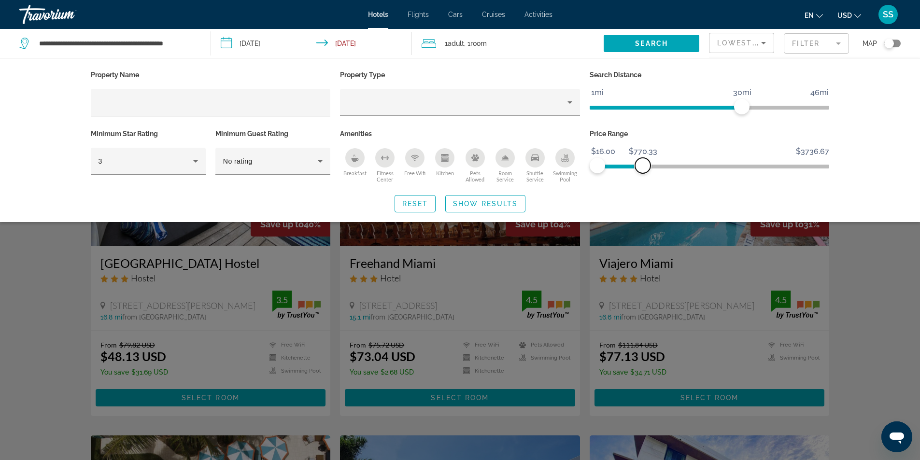
drag, startPoint x: 823, startPoint y: 162, endPoint x: 643, endPoint y: 145, distance: 181.4
click at [643, 165] on ngx-slider "$16.00 $3736.67 $16.00 $770.33" at bounding box center [710, 166] width 240 height 2
drag, startPoint x: 641, startPoint y: 164, endPoint x: 631, endPoint y: 165, distance: 9.7
click at [631, 165] on span "ngx-slider-max" at bounding box center [630, 165] width 15 height 15
drag, startPoint x: 631, startPoint y: 167, endPoint x: 620, endPoint y: 168, distance: 10.7
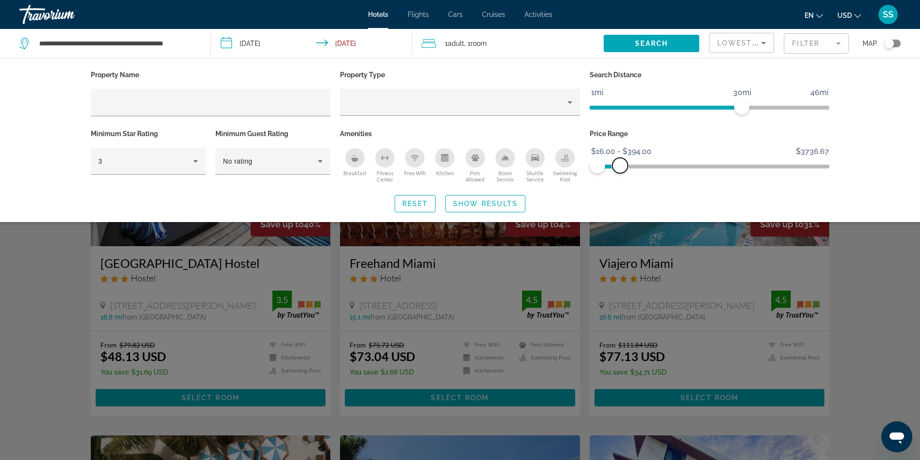
click at [620, 168] on span "ngx-slider-max" at bounding box center [619, 165] width 15 height 15
click at [477, 208] on span "Search widget" at bounding box center [485, 203] width 79 height 23
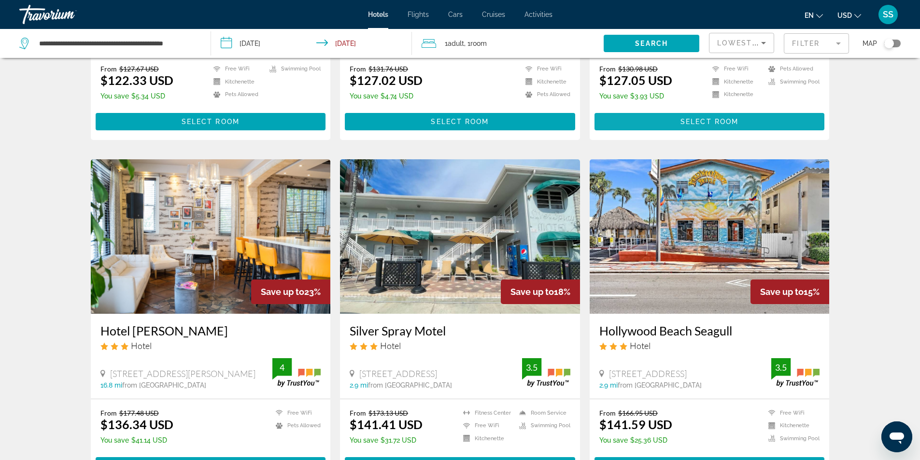
scroll to position [1062, 0]
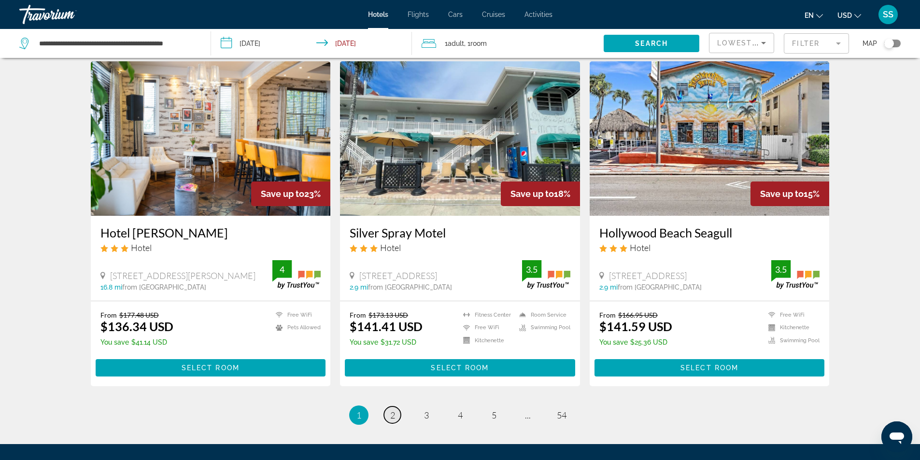
click at [392, 416] on span "2" at bounding box center [392, 415] width 5 height 11
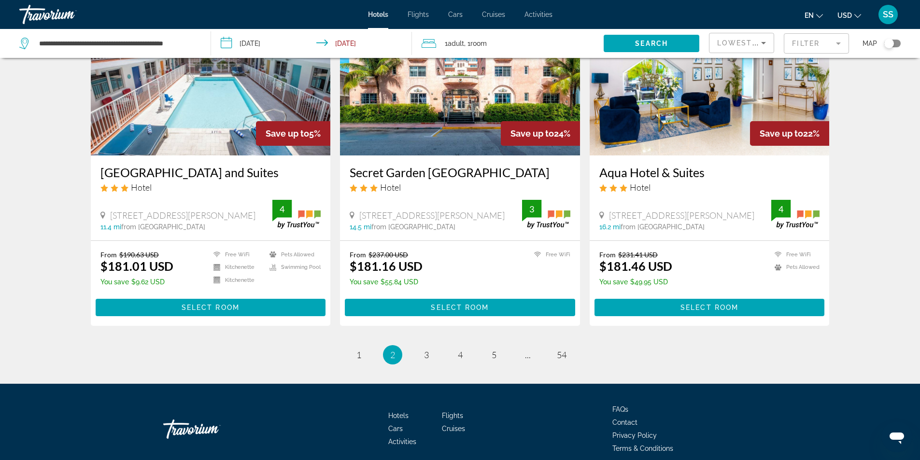
scroll to position [1159, 0]
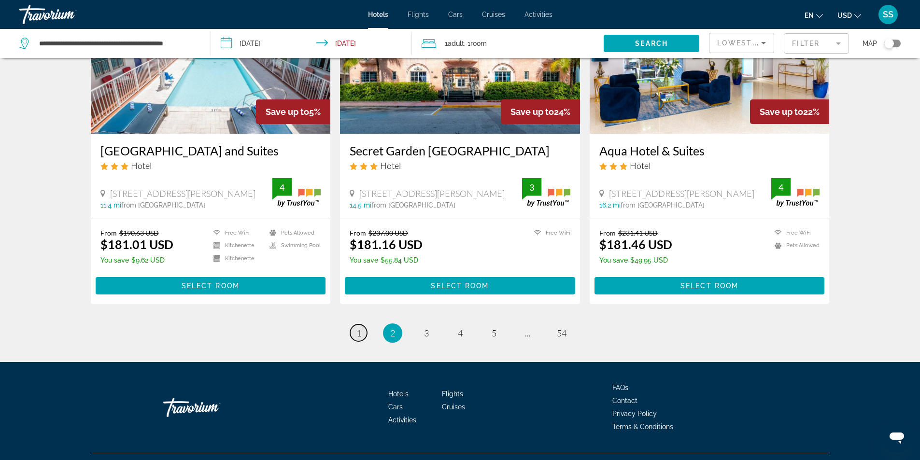
click at [364, 324] on link "page 1" at bounding box center [358, 332] width 17 height 17
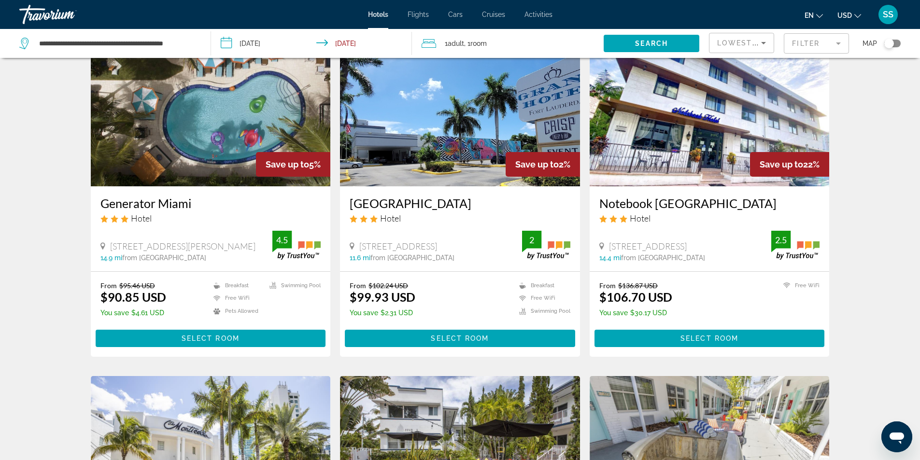
scroll to position [386, 0]
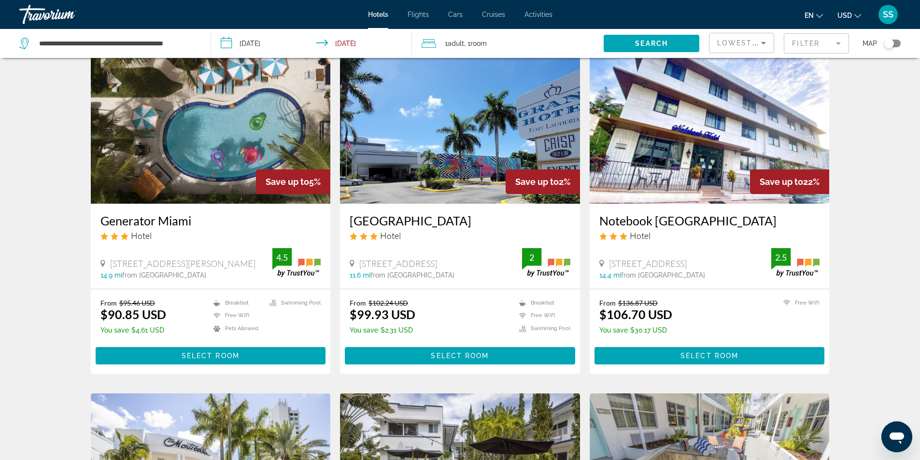
click at [441, 181] on img "Main content" at bounding box center [460, 126] width 240 height 155
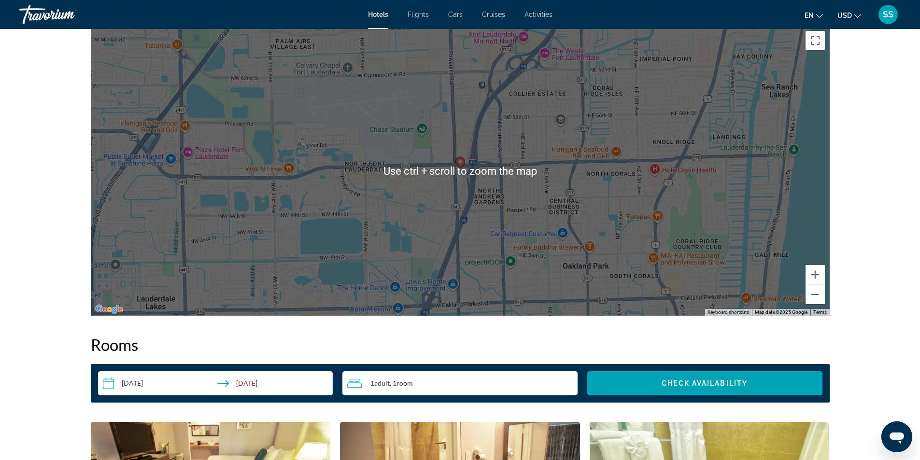
scroll to position [869, 0]
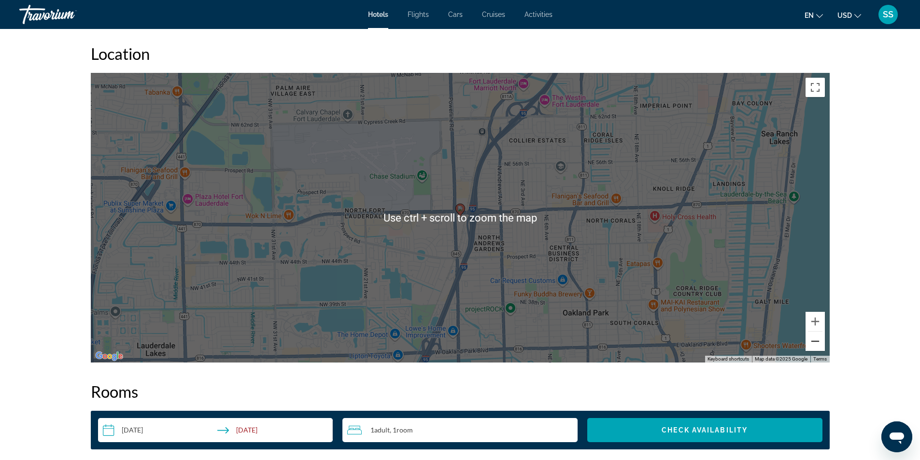
click at [811, 344] on button "Zoom out" at bounding box center [814, 341] width 19 height 19
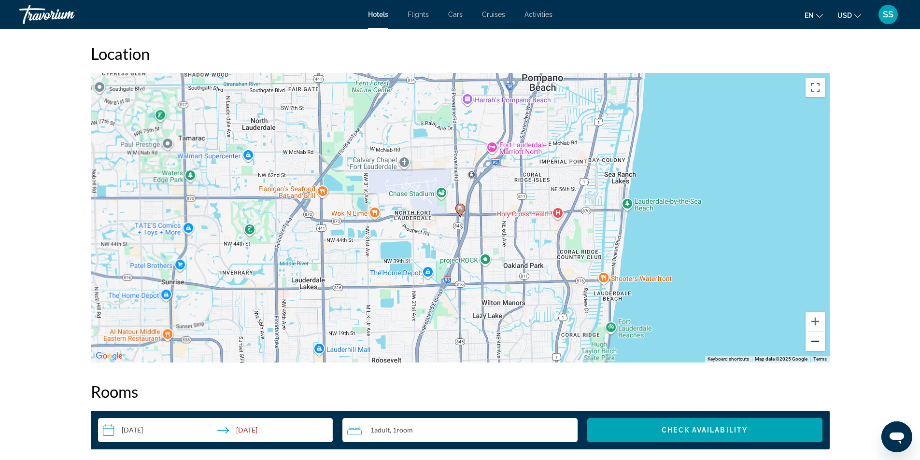
click at [811, 344] on button "Zoom out" at bounding box center [814, 341] width 19 height 19
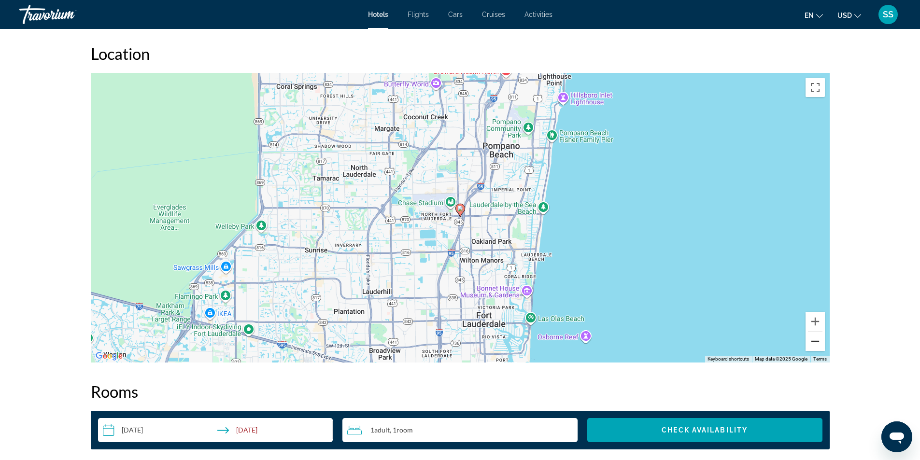
click at [811, 344] on button "Zoom out" at bounding box center [814, 341] width 19 height 19
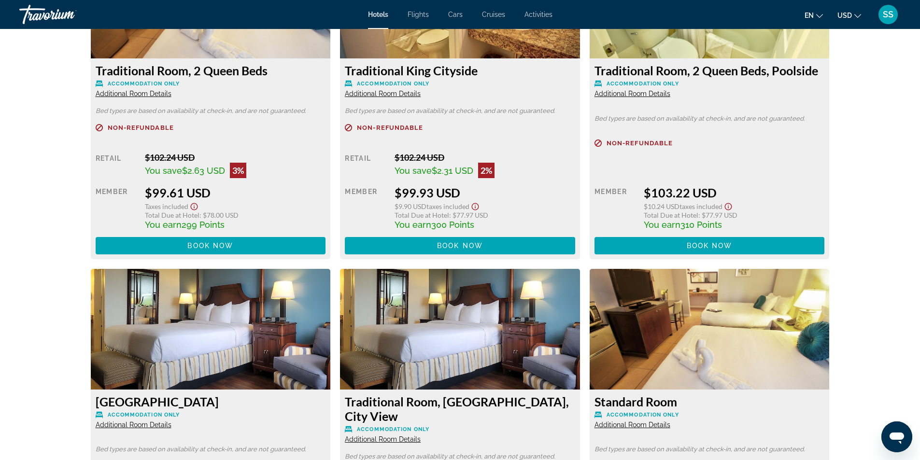
scroll to position [1352, 0]
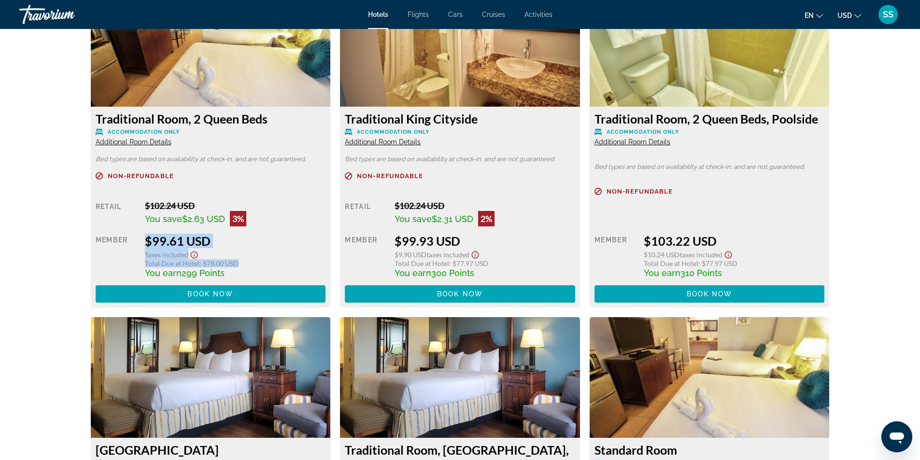
drag, startPoint x: 140, startPoint y: 262, endPoint x: 239, endPoint y: 266, distance: 99.5
click at [239, 266] on div "Retail $102.24 USD You save $2.63 USD 3% when you redeem Member $99.61 USD Taxe…" at bounding box center [211, 251] width 230 height 102
